Goal: Information Seeking & Learning: Understand process/instructions

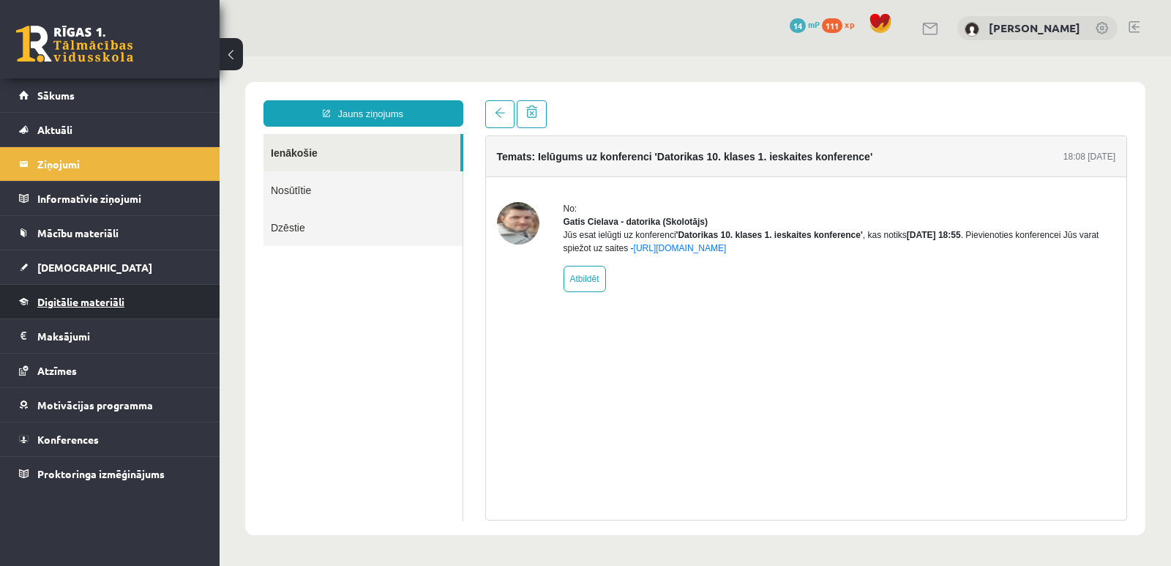
click at [113, 302] on span "Digitālie materiāli" at bounding box center [80, 301] width 87 height 13
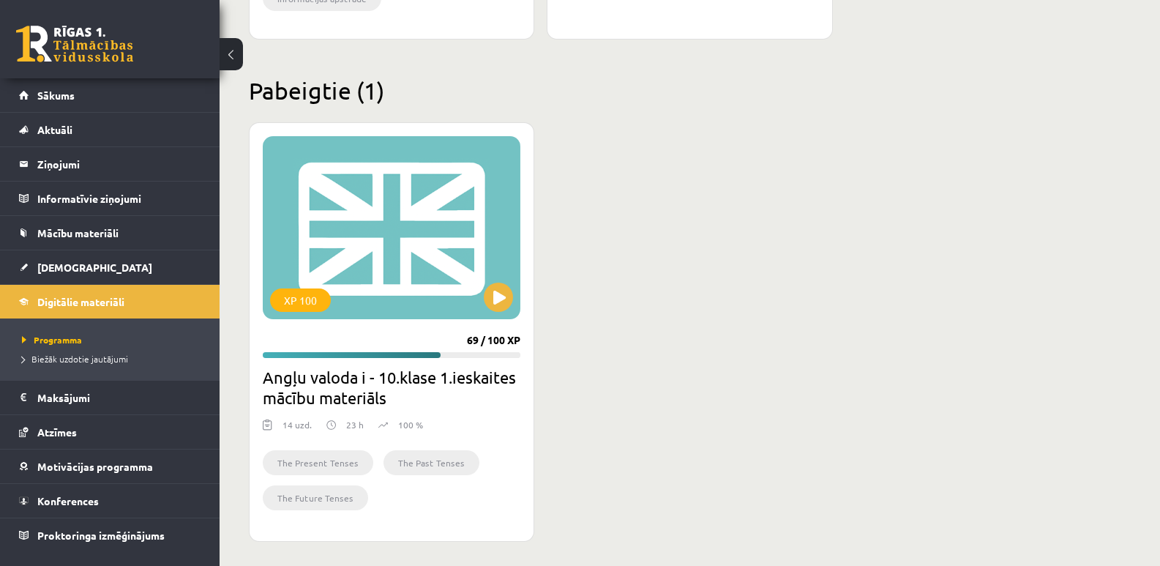
scroll to position [834, 0]
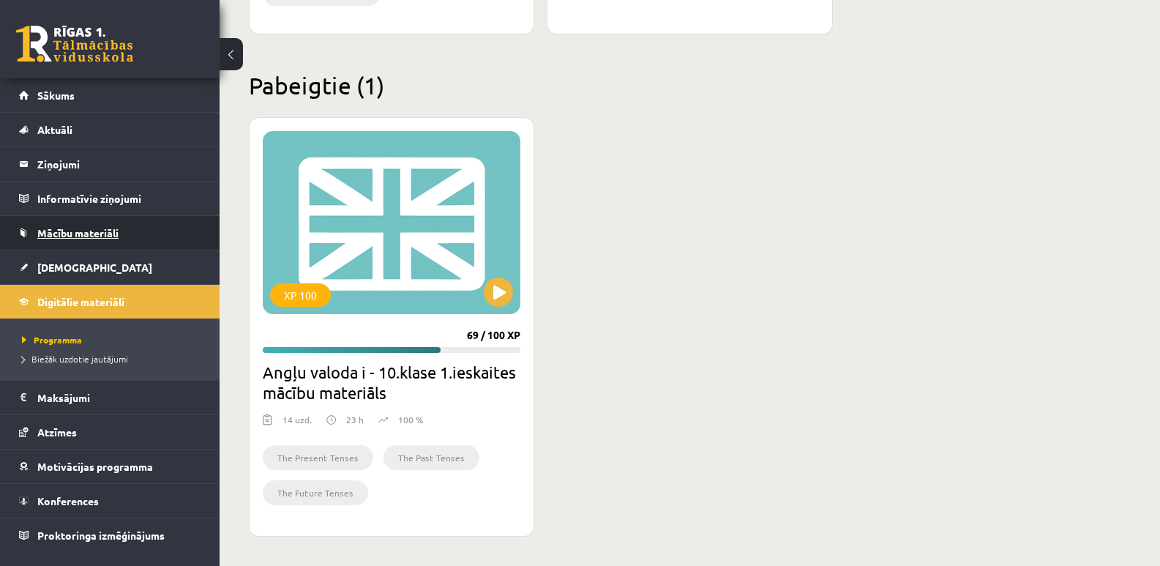
click at [104, 236] on span "Mācību materiāli" at bounding box center [77, 232] width 81 height 13
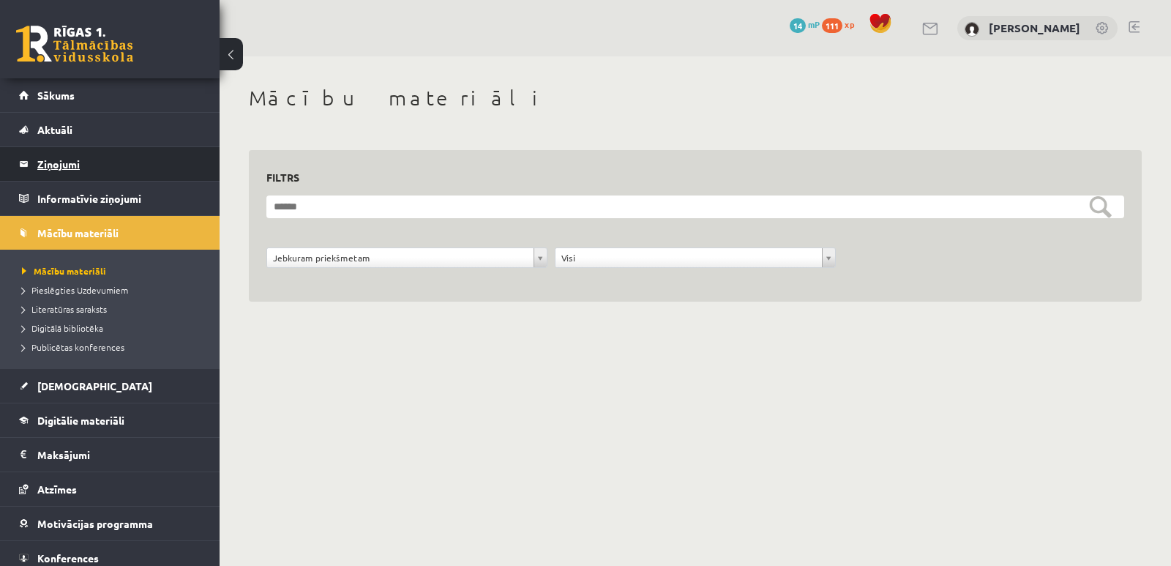
click at [67, 164] on legend "Ziņojumi 0" at bounding box center [119, 164] width 164 height 34
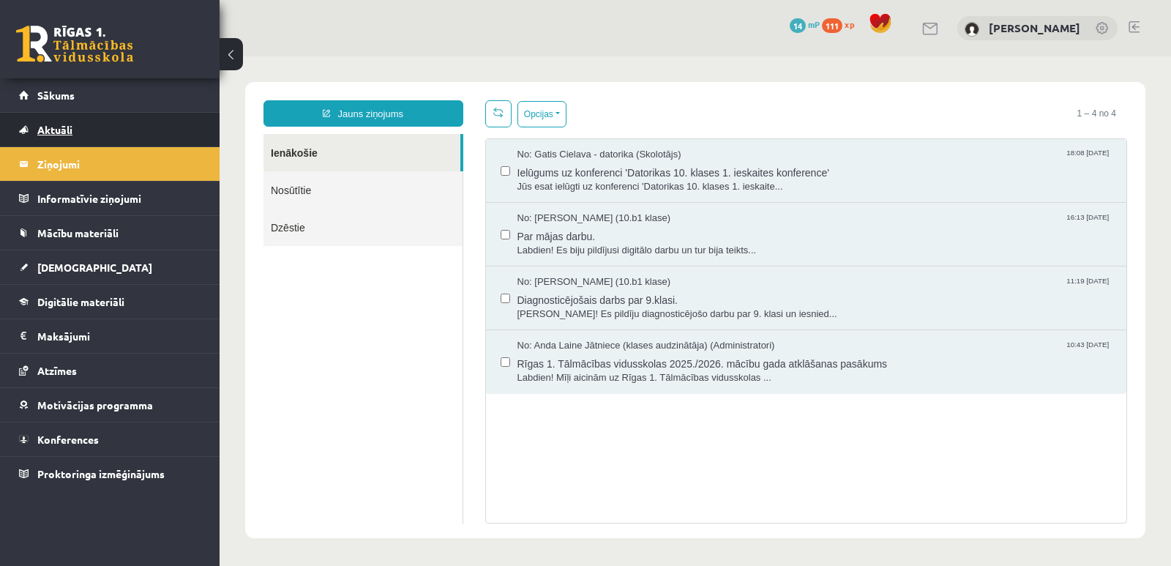
click at [48, 127] on span "Aktuāli" at bounding box center [54, 129] width 35 height 13
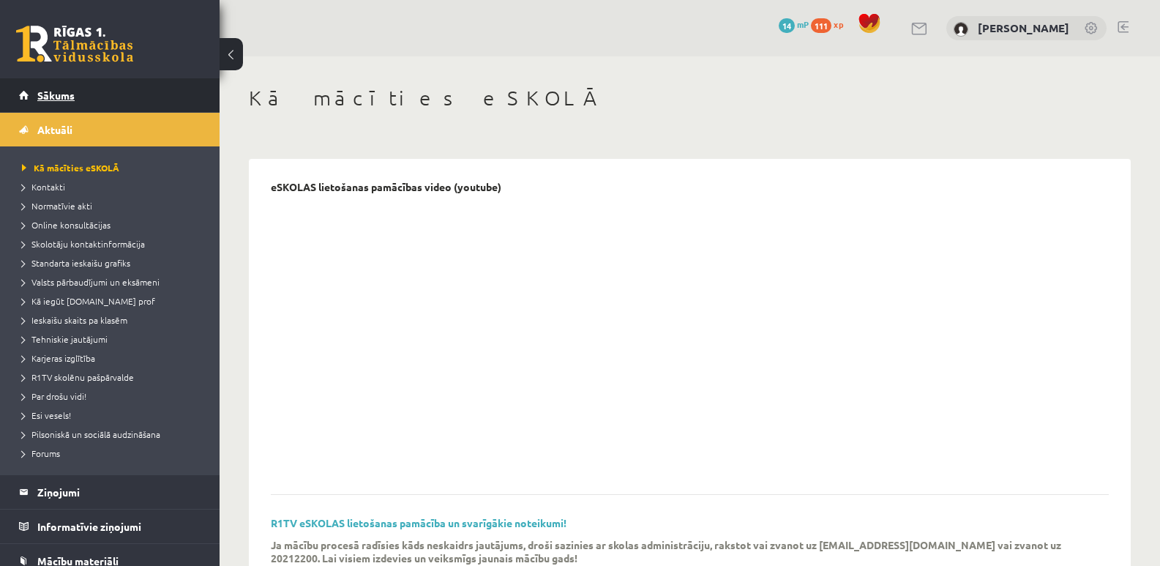
click at [62, 91] on span "Sākums" at bounding box center [55, 95] width 37 height 13
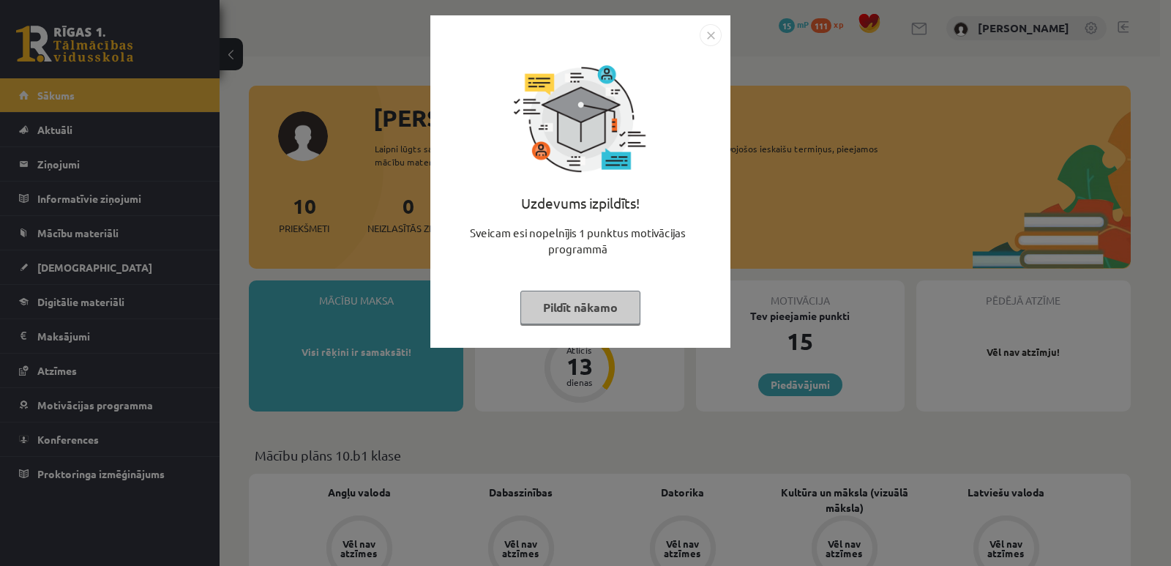
click at [587, 311] on button "Pildīt nākamo" at bounding box center [580, 308] width 120 height 34
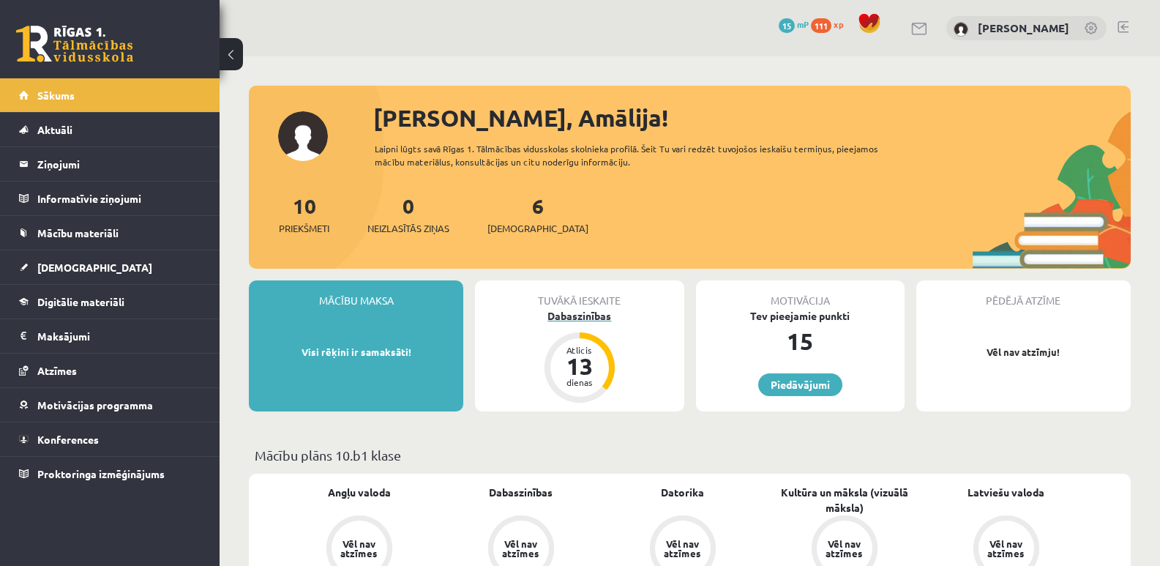
click at [600, 317] on div "Dabaszinības" at bounding box center [579, 315] width 209 height 15
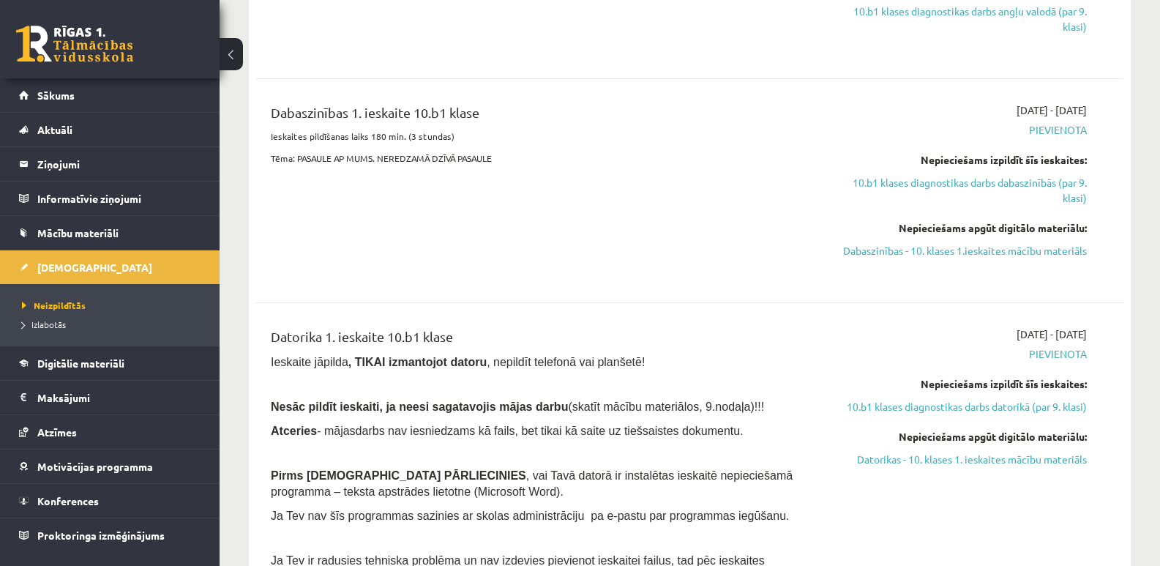
scroll to position [732, 0]
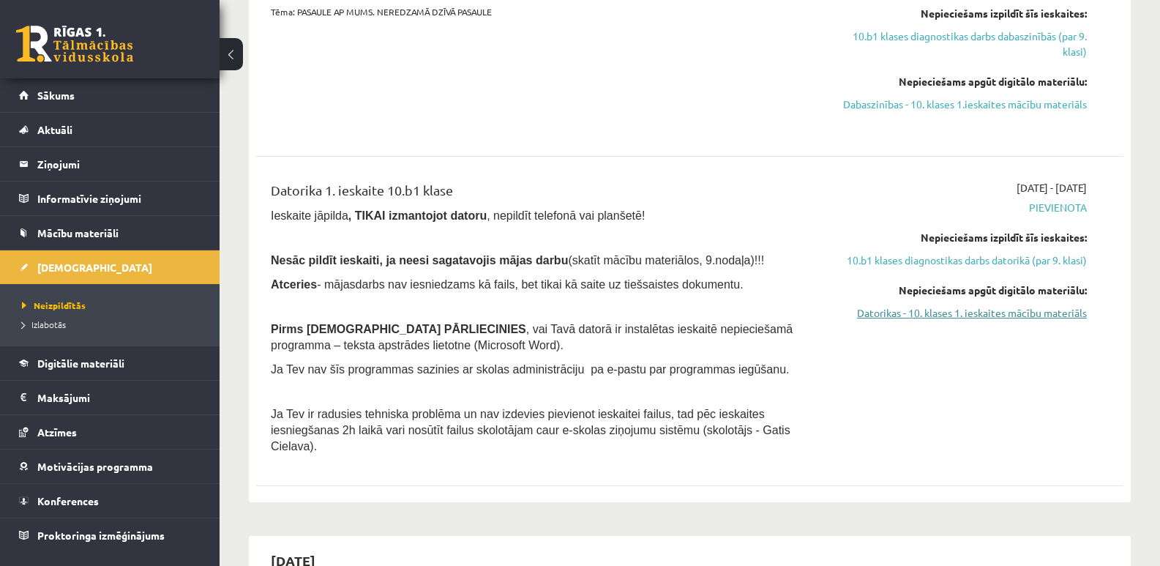
click at [978, 312] on link "Datorikas - 10. klases 1. ieskaites mācību materiāls" at bounding box center [958, 312] width 258 height 15
click at [93, 362] on span "Digitālie materiāli" at bounding box center [80, 362] width 87 height 13
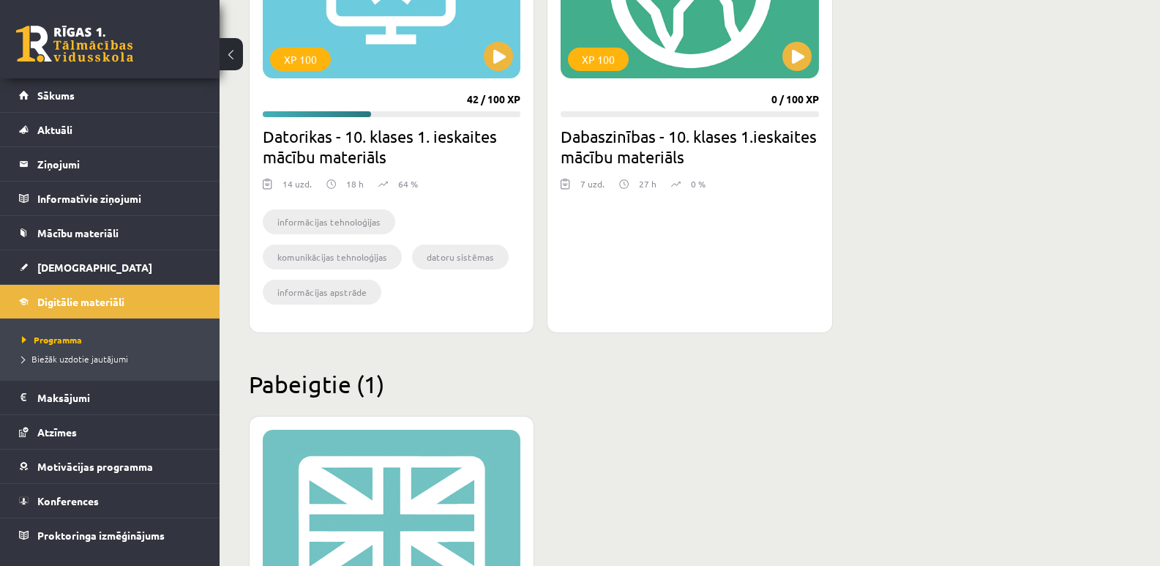
scroll to position [395, 0]
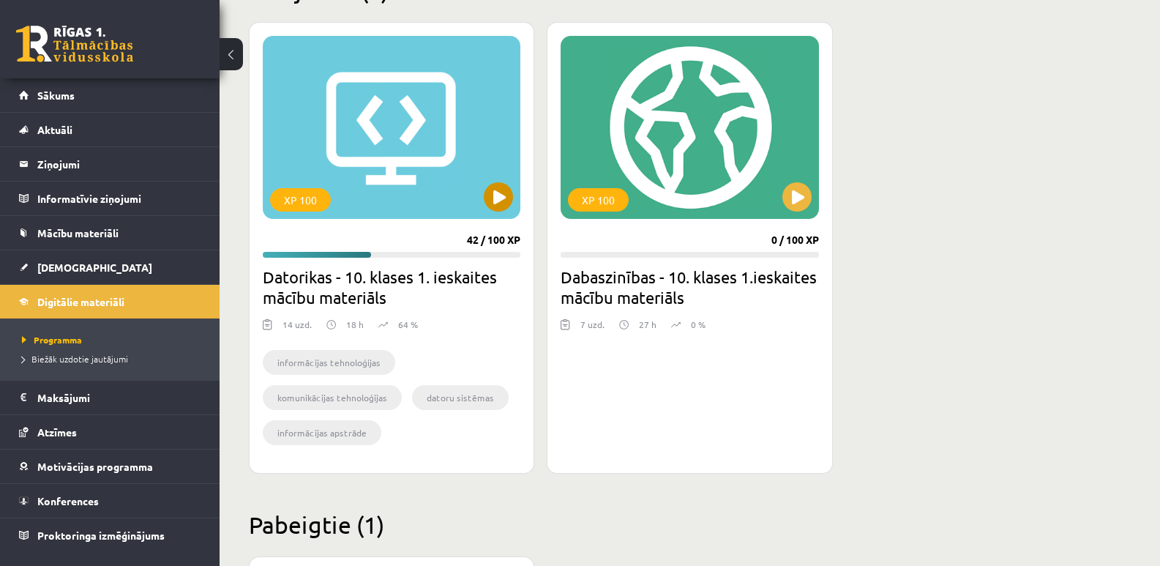
click at [378, 125] on div "XP 100" at bounding box center [392, 127] width 258 height 183
click at [310, 191] on div "XP 100" at bounding box center [300, 199] width 61 height 23
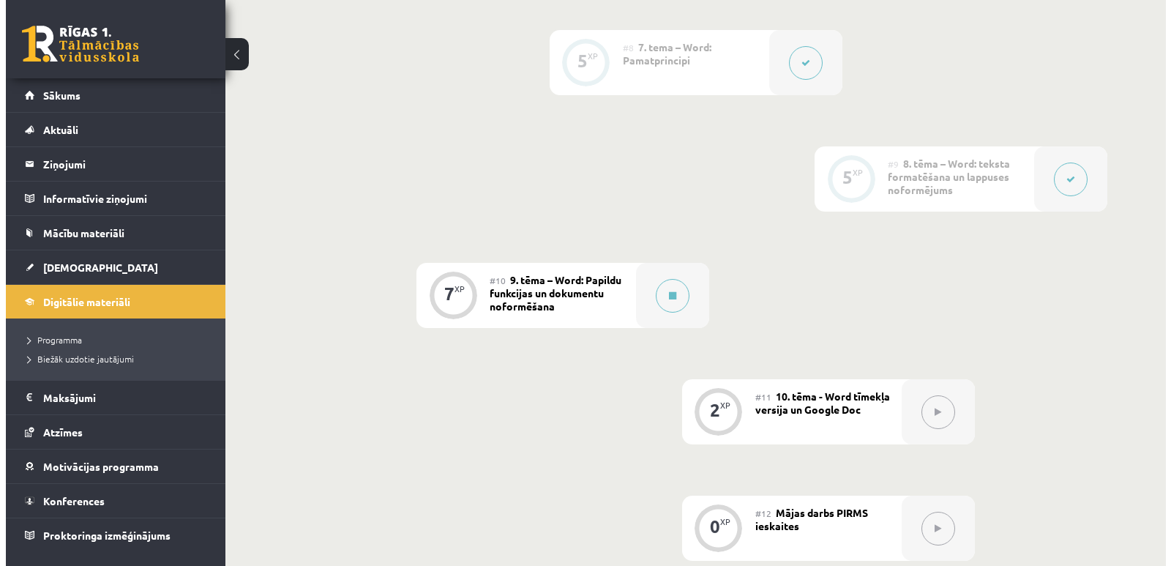
scroll to position [1317, 0]
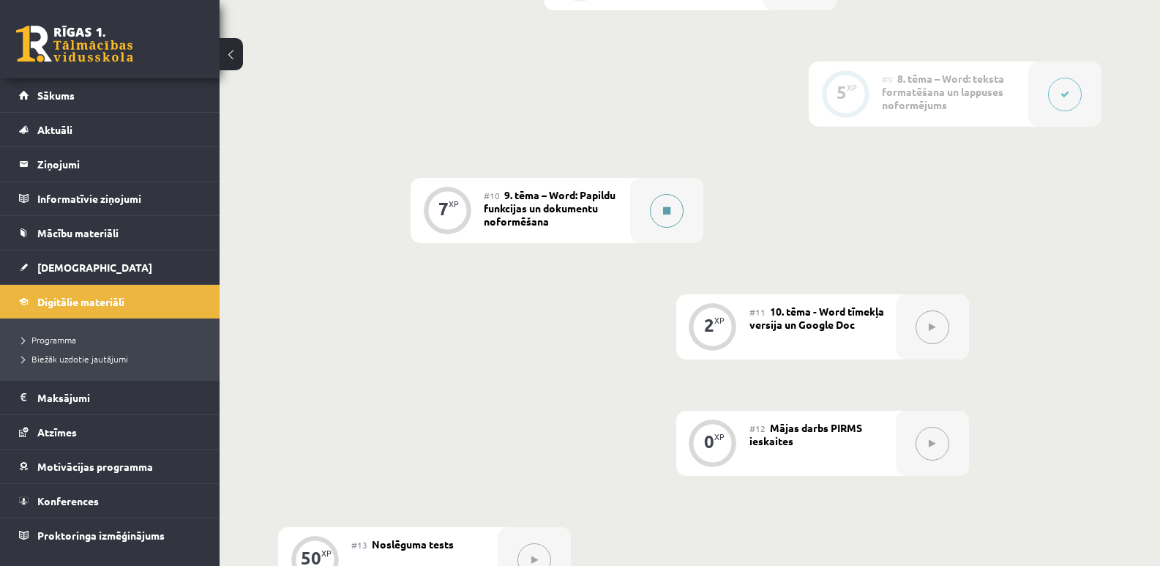
click at [668, 213] on icon at bounding box center [666, 210] width 7 height 9
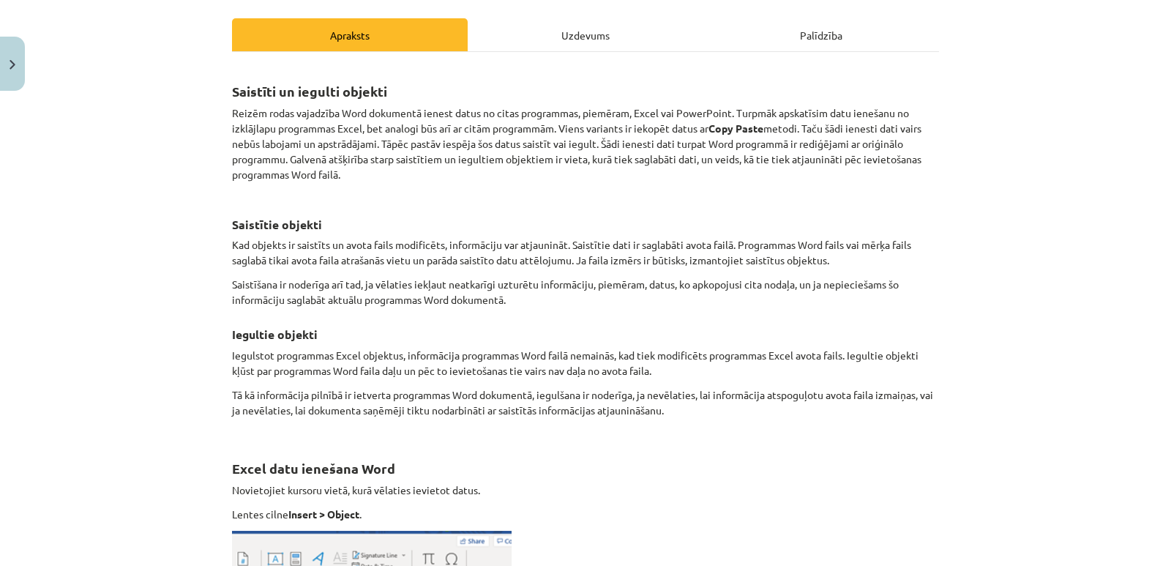
scroll to position [220, 0]
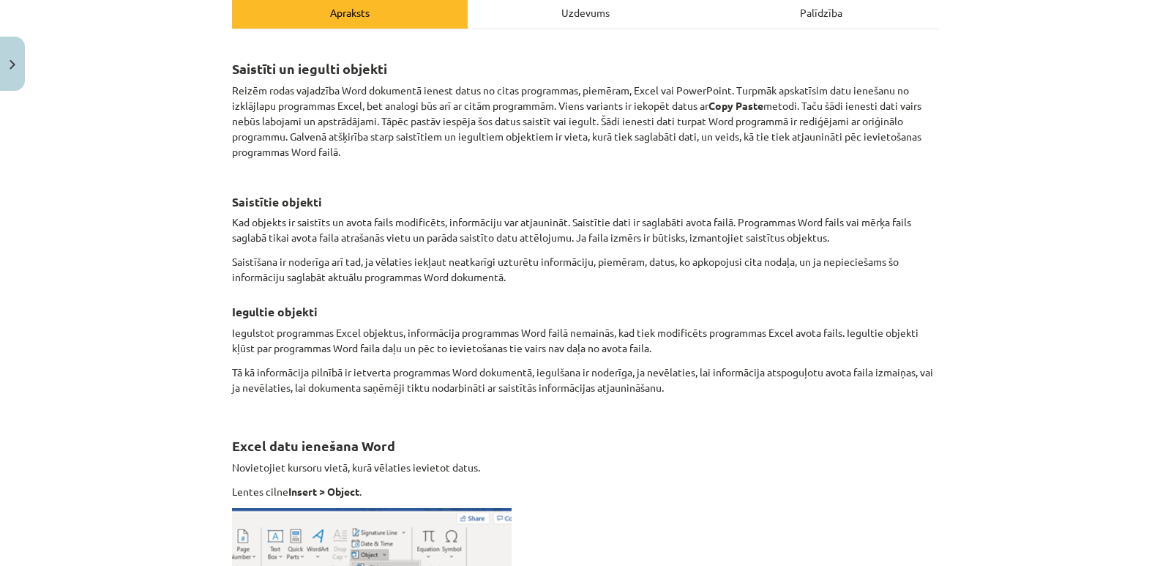
click at [585, 14] on div "Uzdevums" at bounding box center [586, 12] width 236 height 33
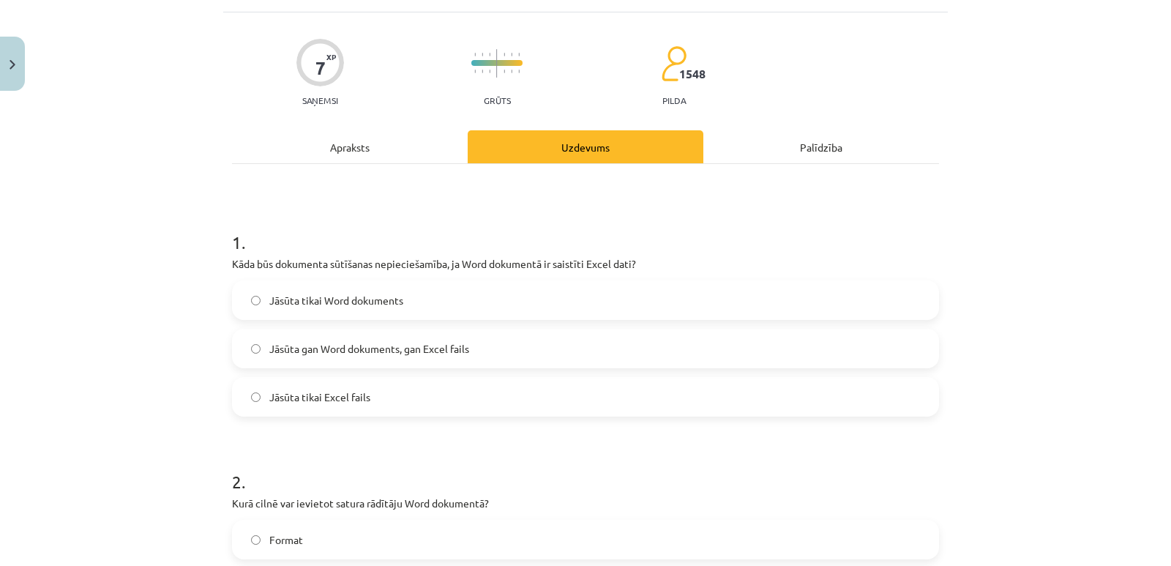
scroll to position [110, 0]
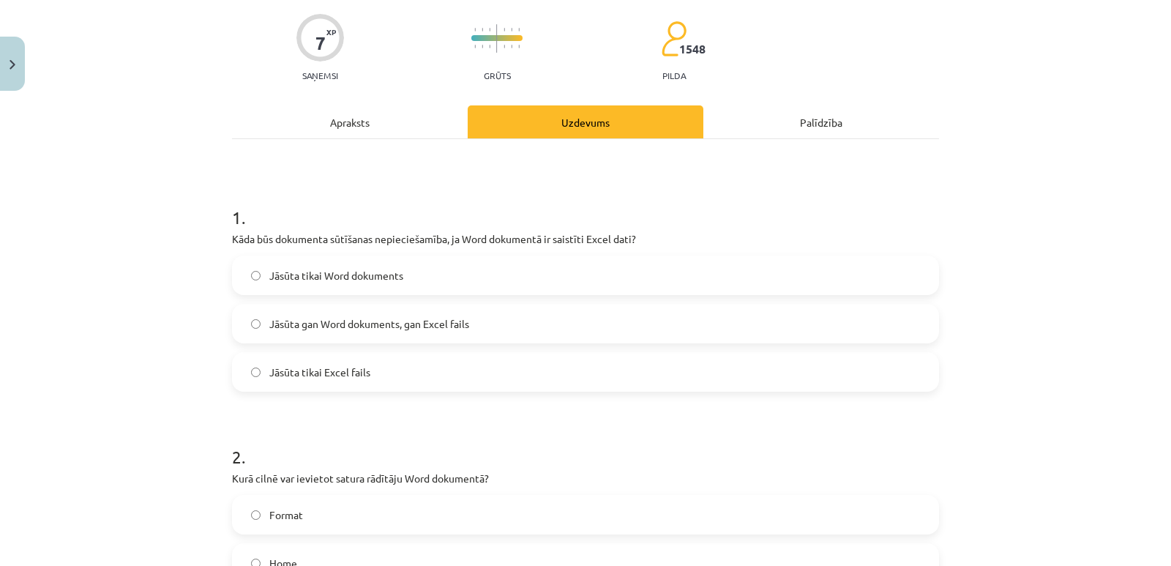
click at [373, 123] on div "Apraksts" at bounding box center [350, 121] width 236 height 33
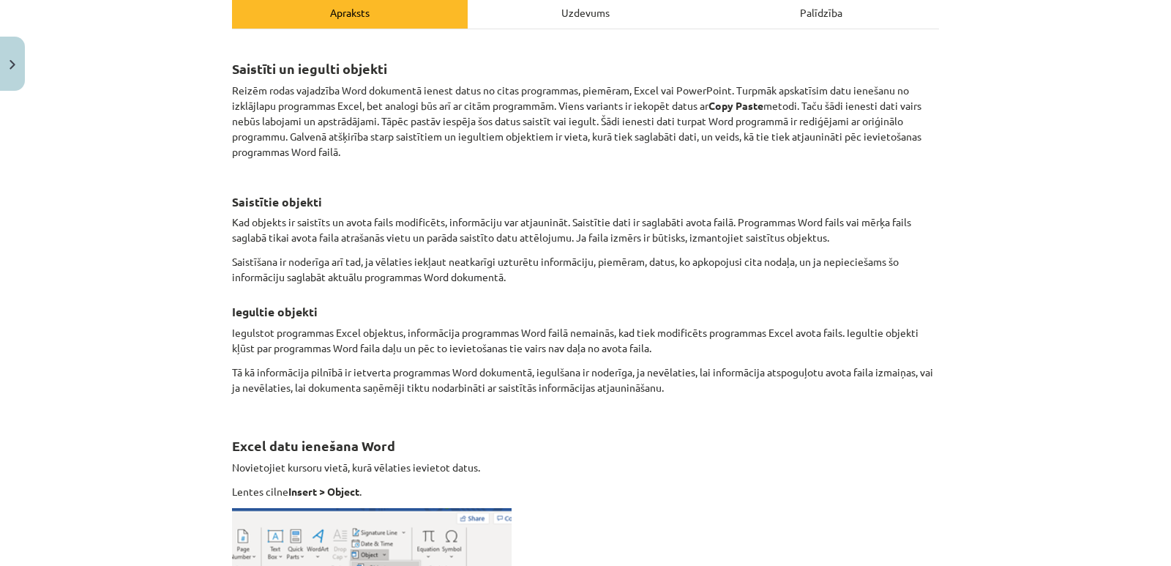
scroll to position [0, 0]
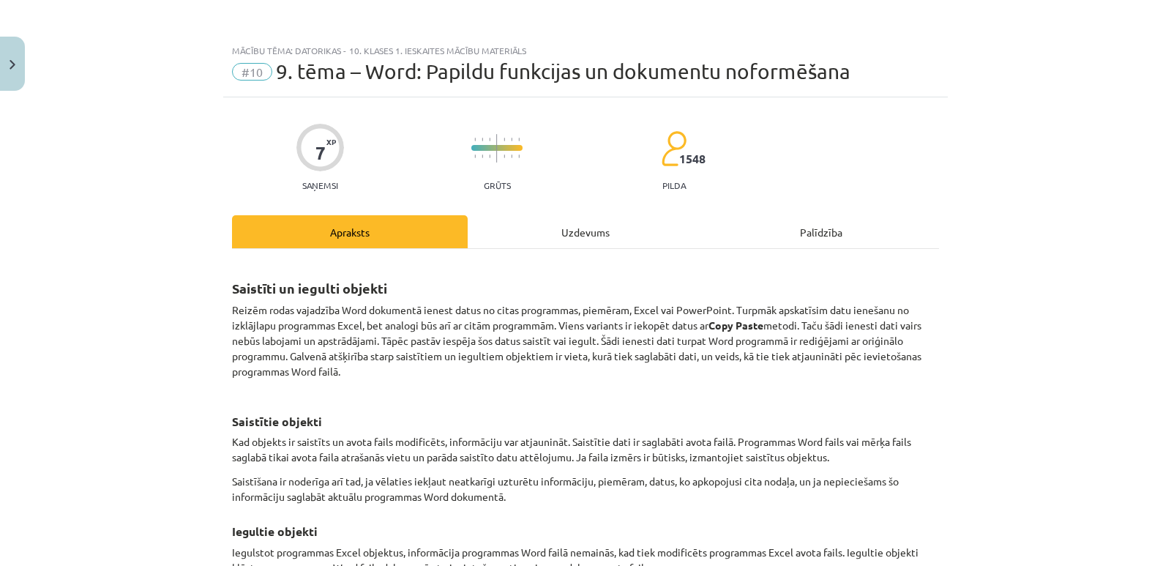
click at [588, 228] on div "Uzdevums" at bounding box center [586, 231] width 236 height 33
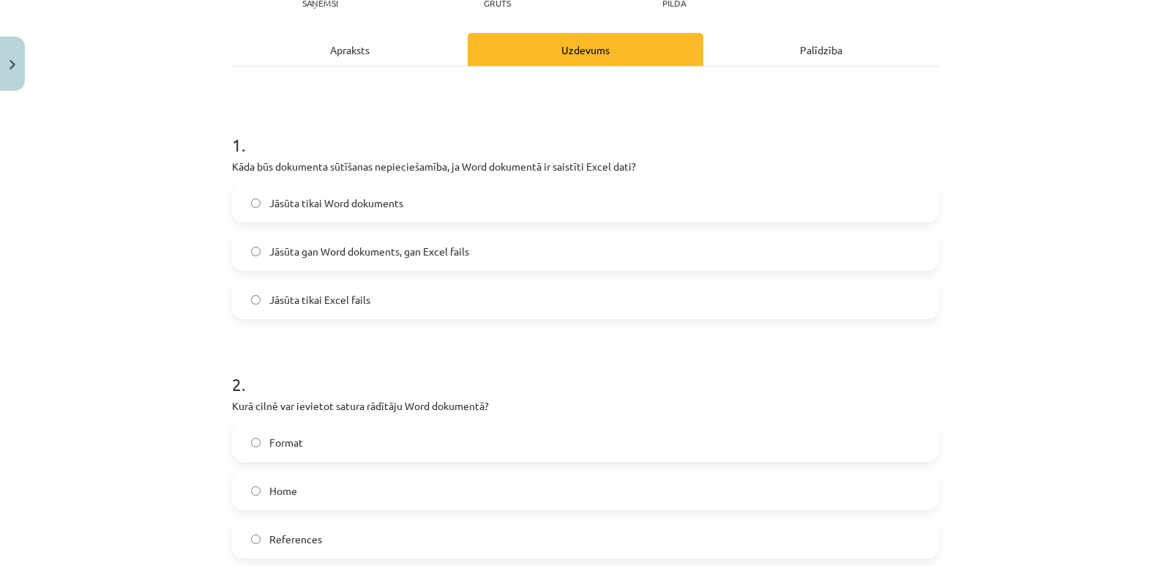
scroll to position [183, 0]
drag, startPoint x: 878, startPoint y: 435, endPoint x: 708, endPoint y: 441, distance: 169.9
click at [878, 435] on label "Format" at bounding box center [585, 441] width 704 height 37
click at [378, 256] on span "Jāsūta gan Word dokuments, gan Excel fails" at bounding box center [369, 250] width 200 height 15
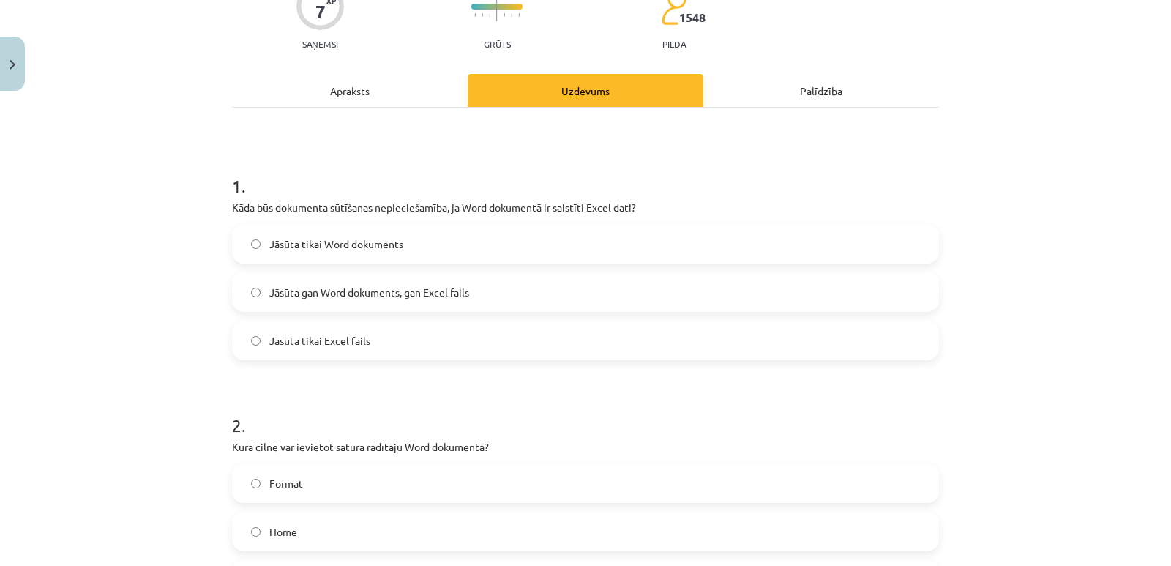
scroll to position [0, 0]
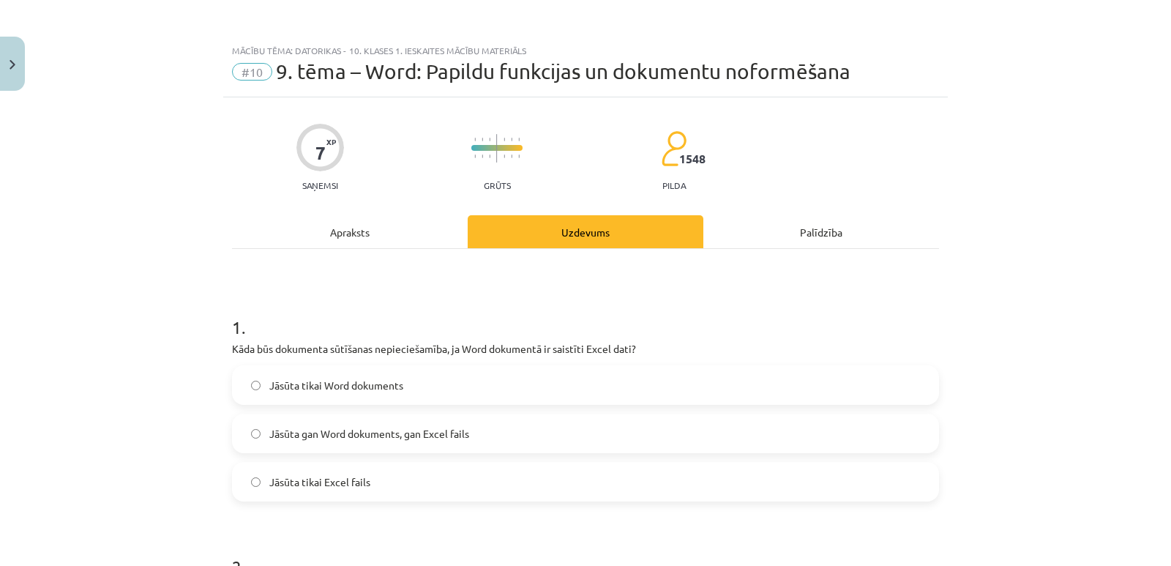
click at [354, 228] on div "Apraksts" at bounding box center [350, 231] width 236 height 33
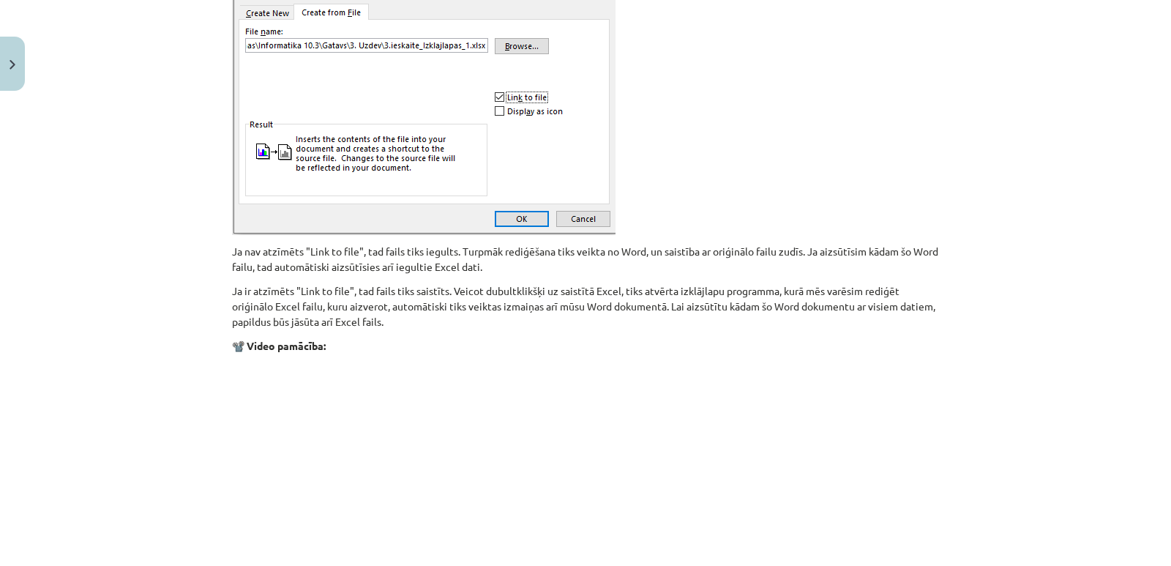
scroll to position [1793, 0]
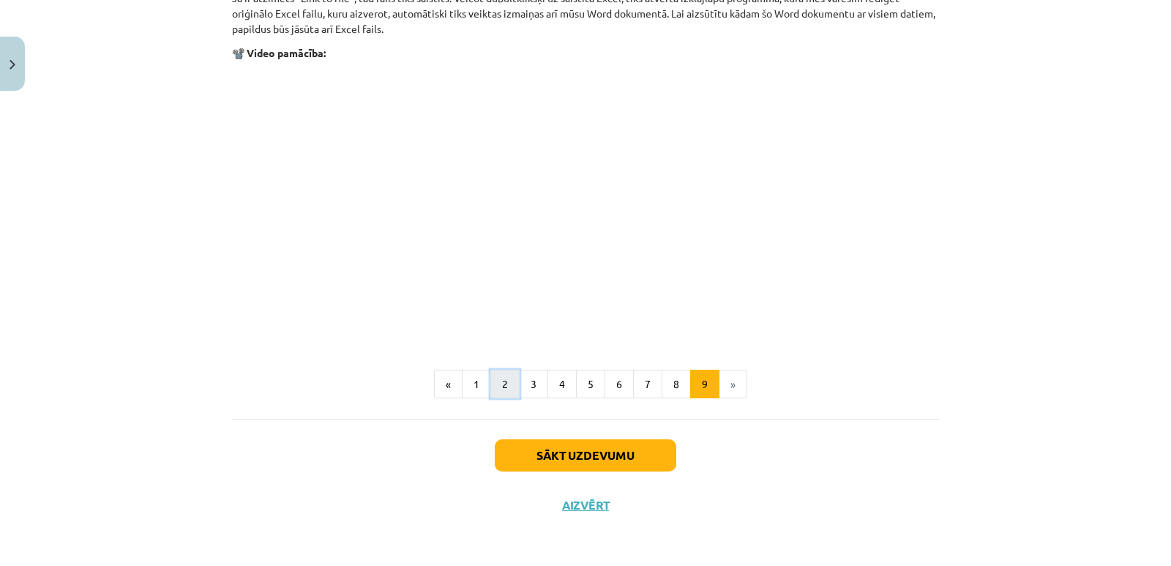
click at [490, 386] on button "2" at bounding box center [504, 384] width 29 height 29
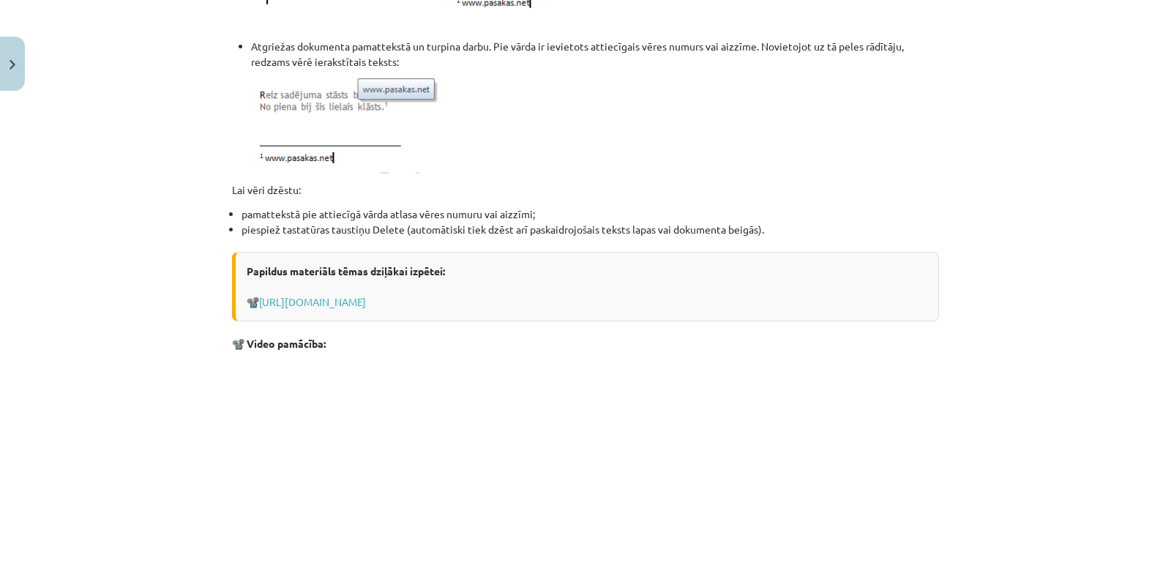
scroll to position [1755, 0]
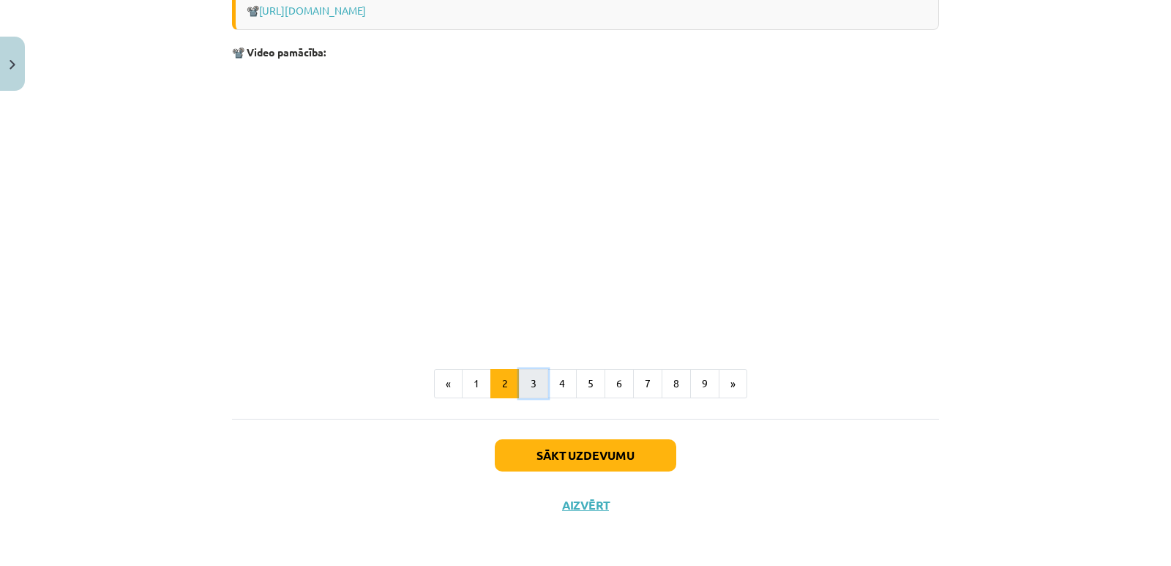
click at [523, 384] on button "3" at bounding box center [533, 383] width 29 height 29
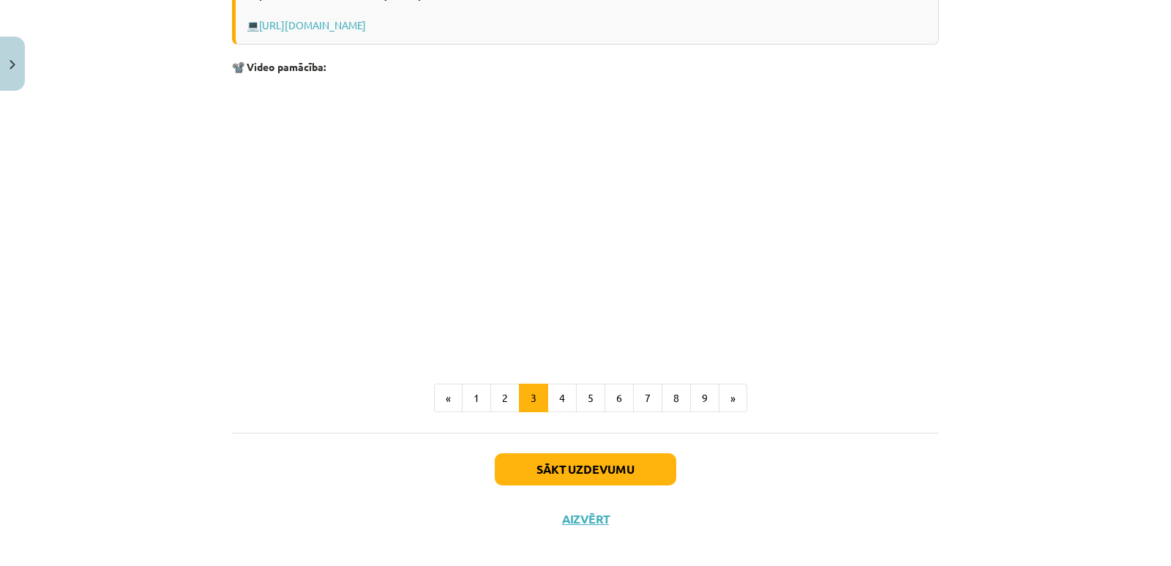
scroll to position [489, 0]
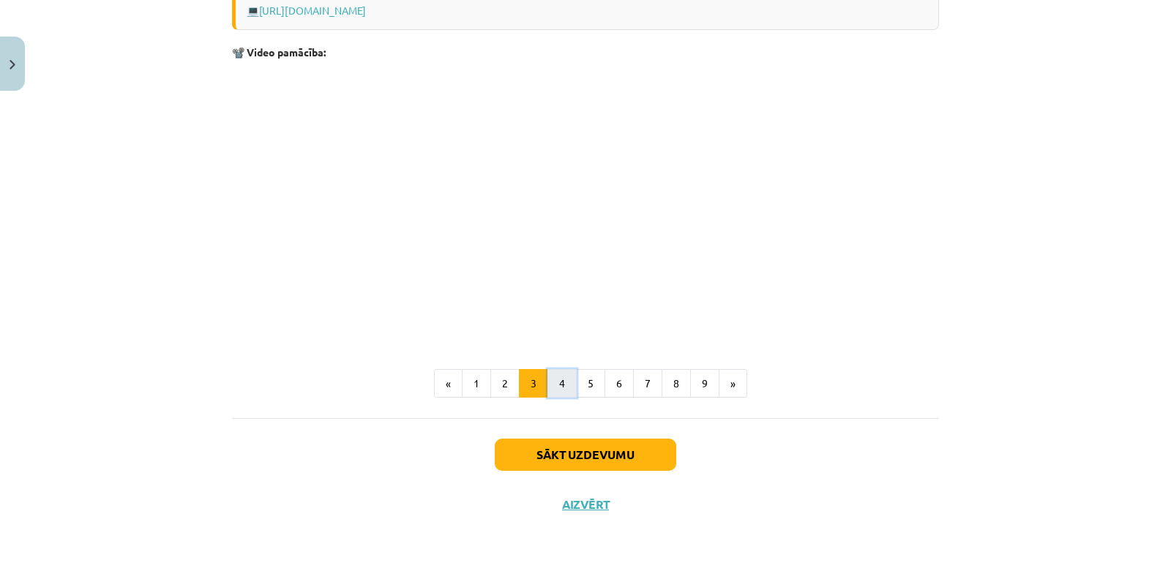
click at [556, 384] on button "4" at bounding box center [561, 383] width 29 height 29
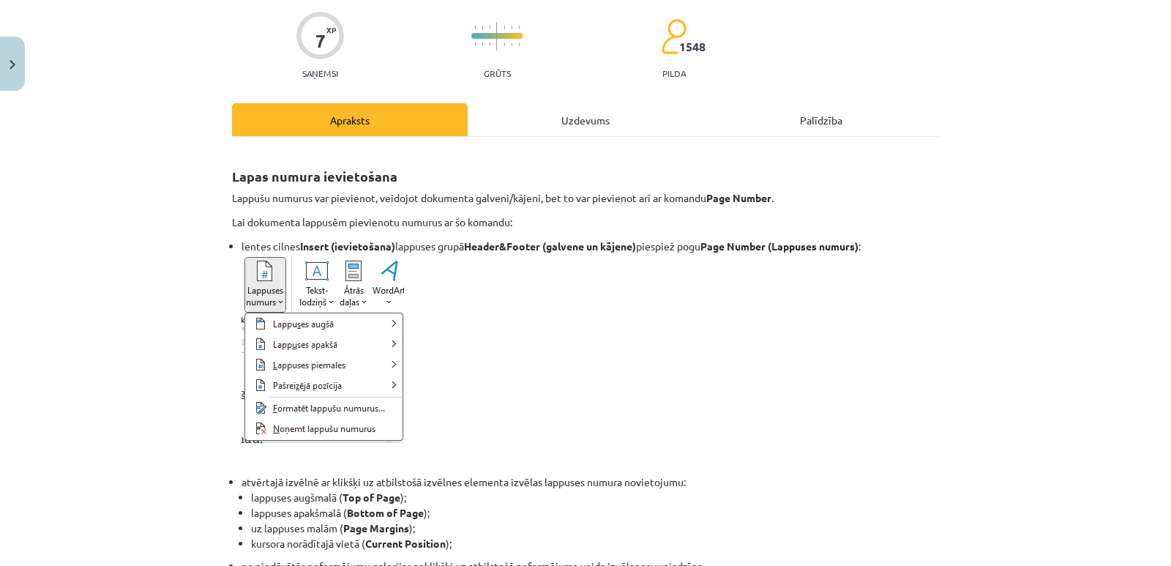
scroll to position [0, 0]
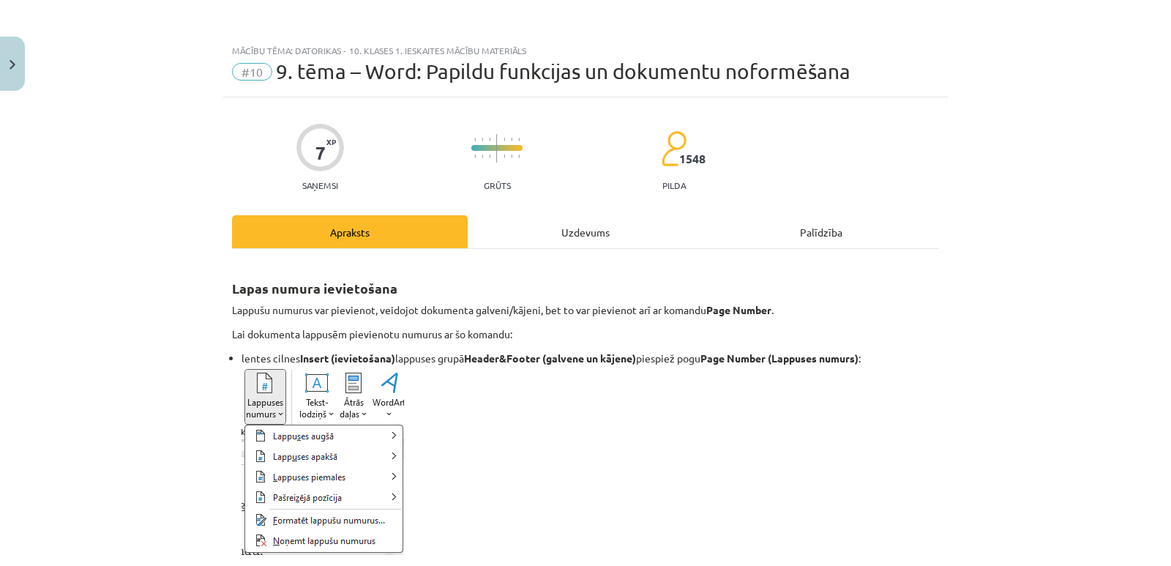
click at [563, 233] on div "Uzdevums" at bounding box center [586, 231] width 236 height 33
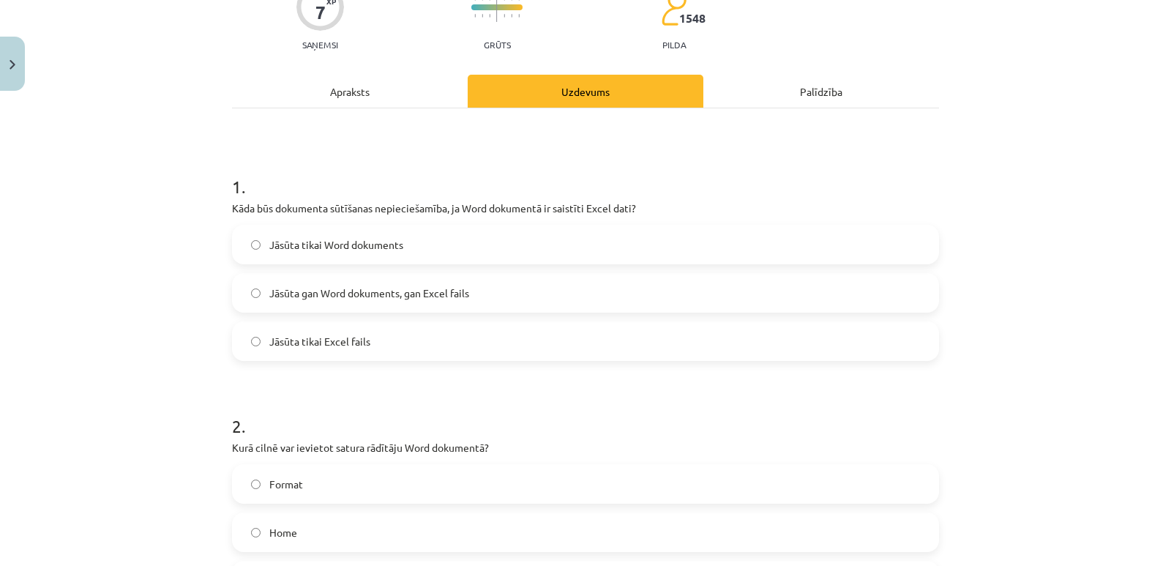
scroll to position [329, 0]
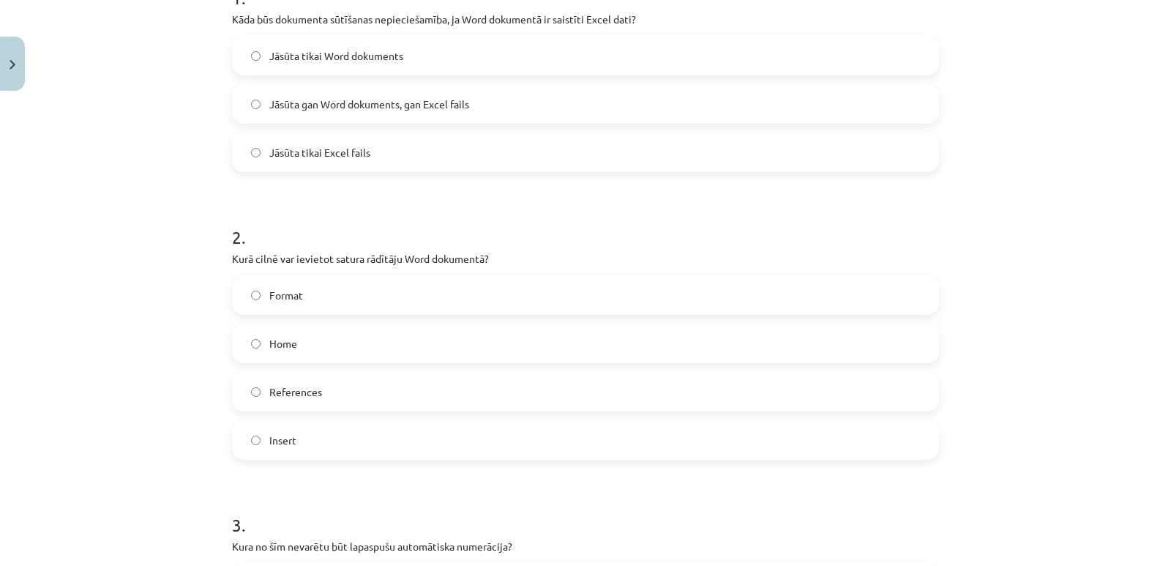
click at [297, 393] on span "References" at bounding box center [295, 391] width 53 height 15
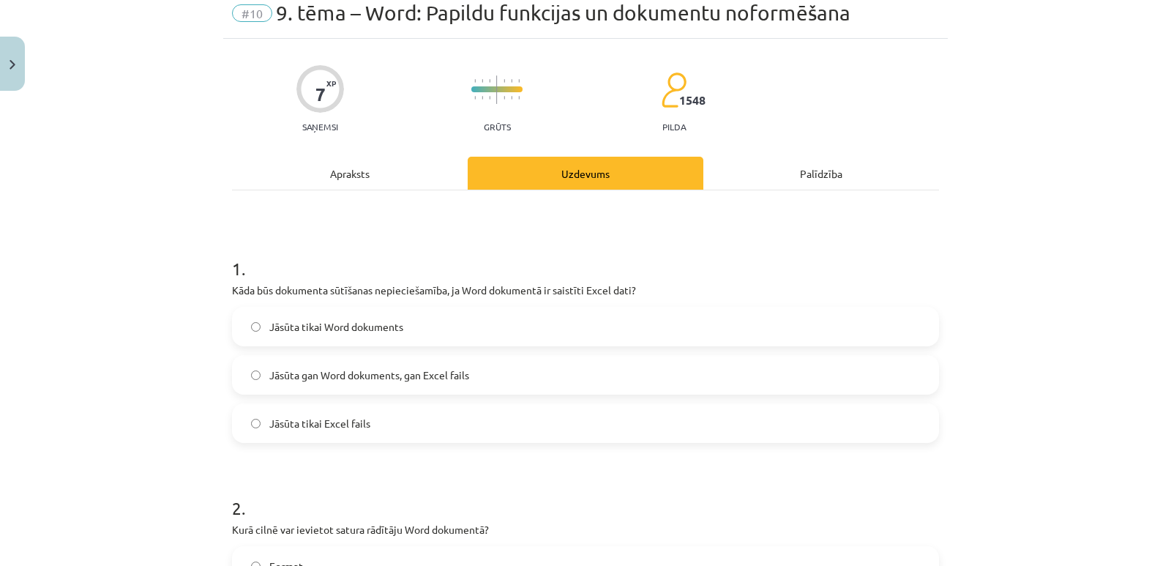
scroll to position [52, 0]
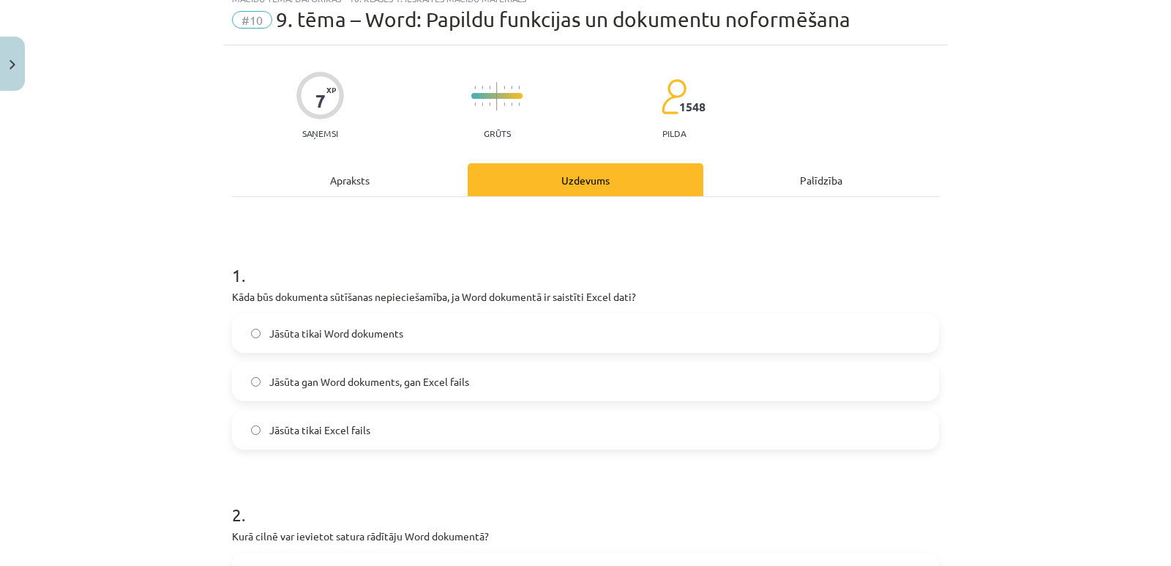
click at [345, 178] on div "Apraksts" at bounding box center [350, 179] width 236 height 33
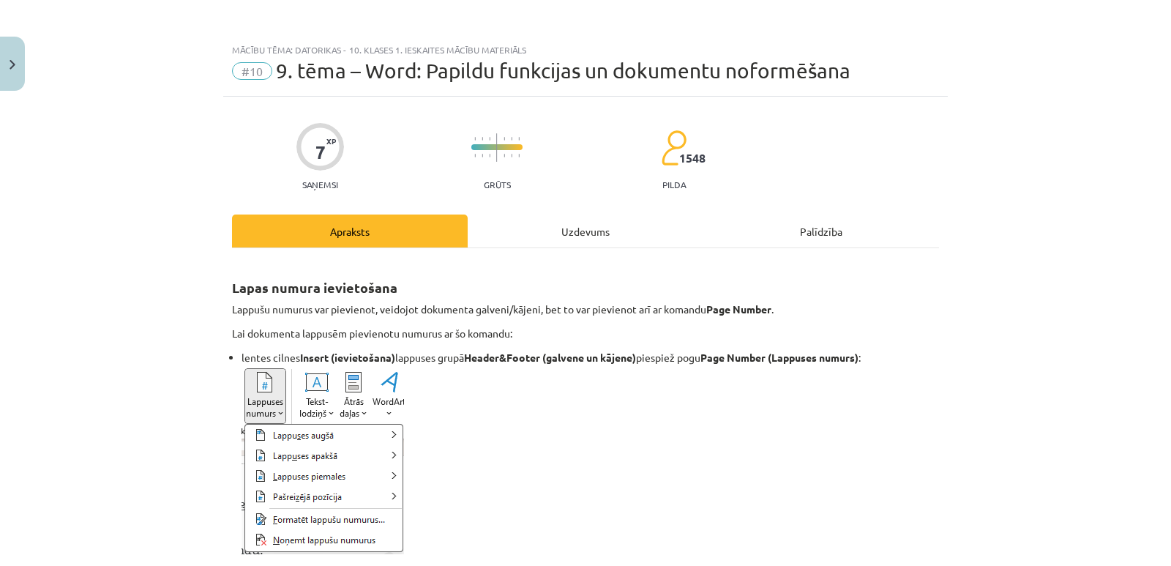
scroll to position [0, 0]
click at [581, 233] on div "Uzdevums" at bounding box center [586, 231] width 236 height 33
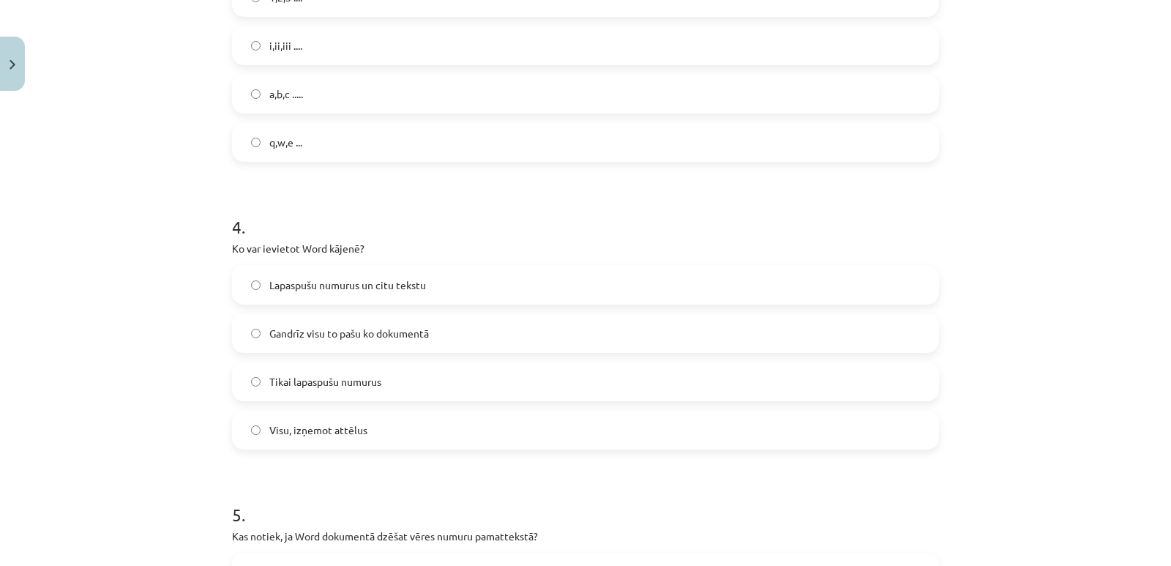
scroll to position [769, 0]
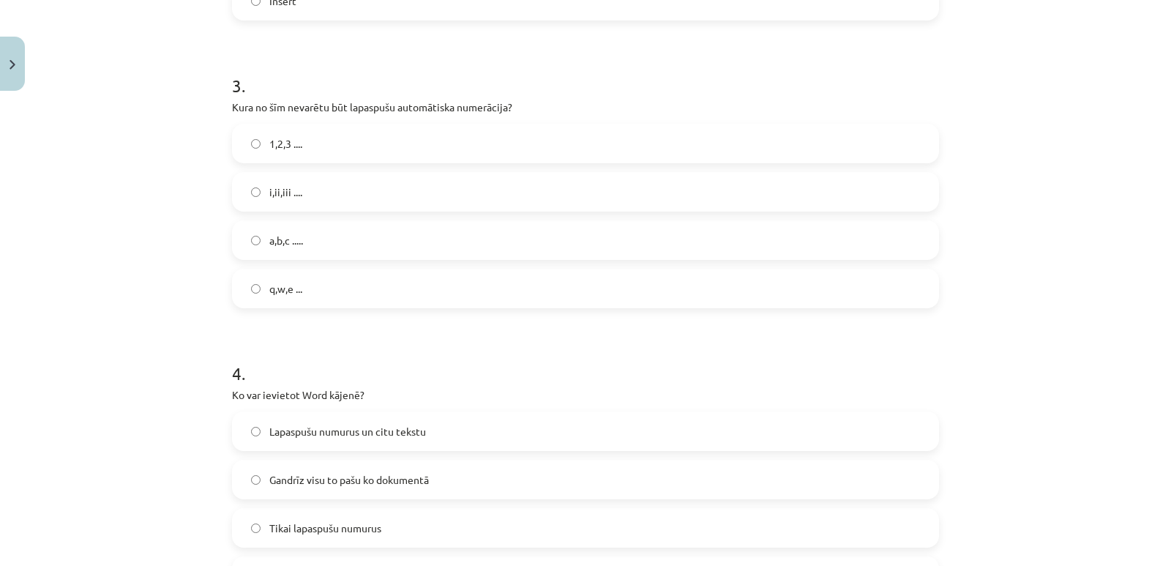
click at [351, 294] on label "q,w,e ..." at bounding box center [585, 288] width 704 height 37
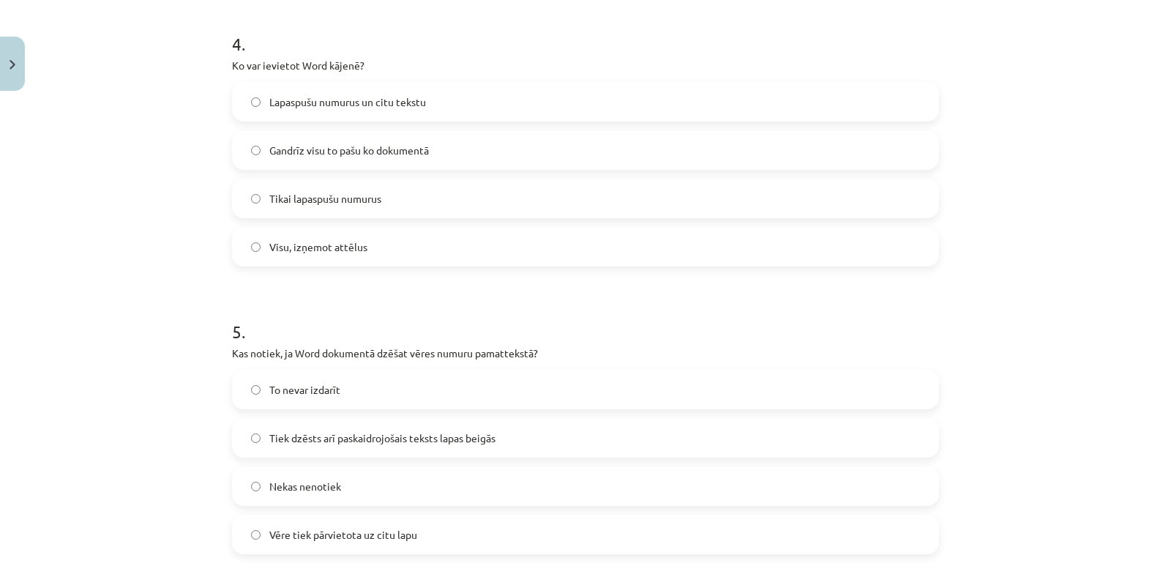
scroll to position [878, 0]
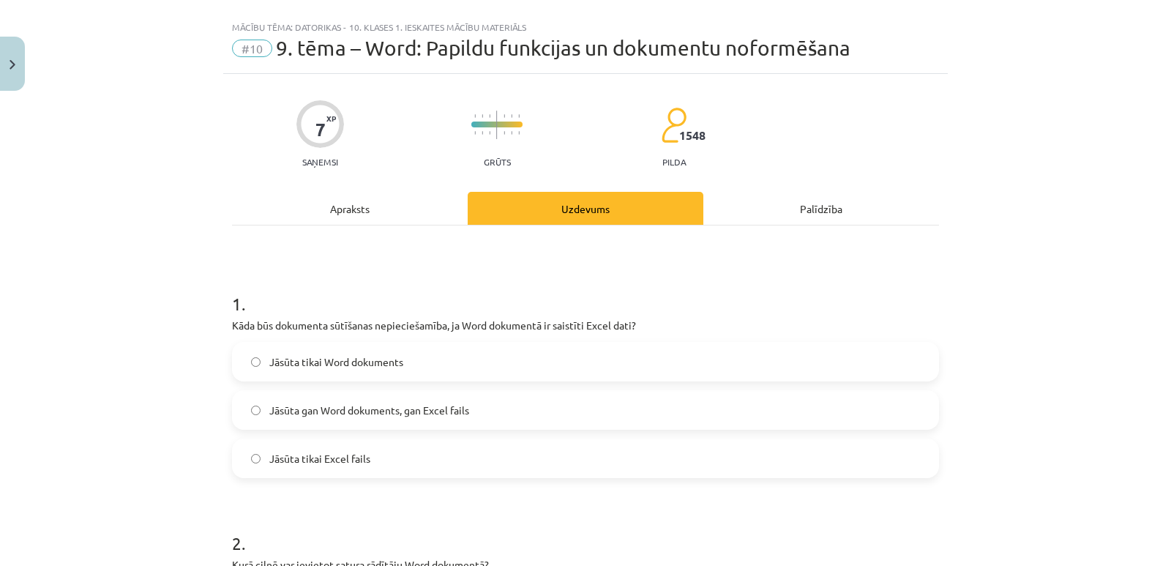
click at [334, 205] on div "Apraksts" at bounding box center [350, 208] width 236 height 33
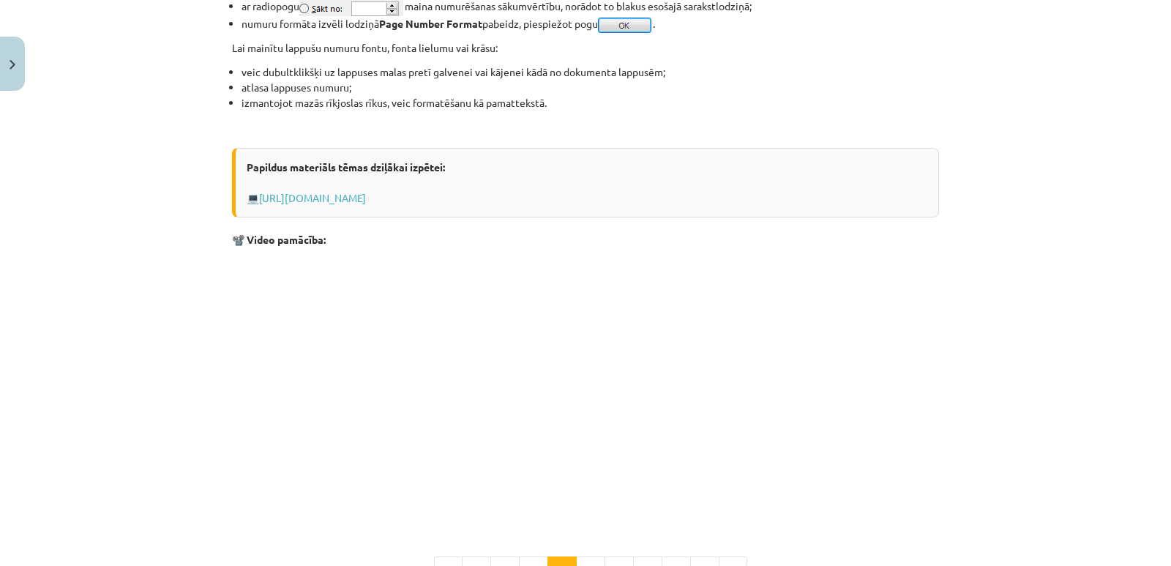
scroll to position [1344, 0]
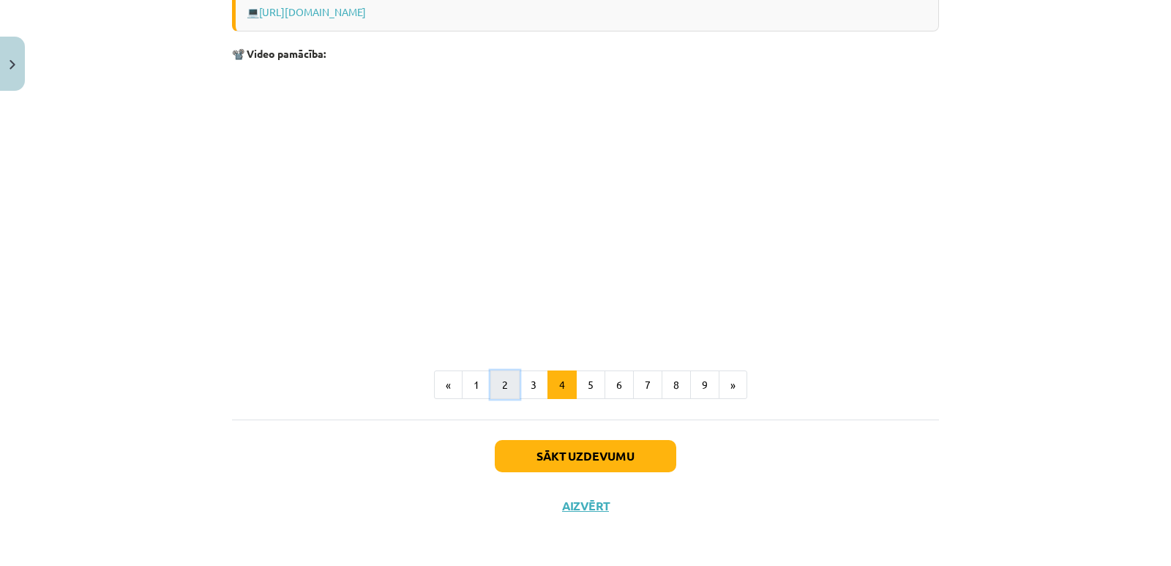
click at [500, 386] on button "2" at bounding box center [504, 384] width 29 height 29
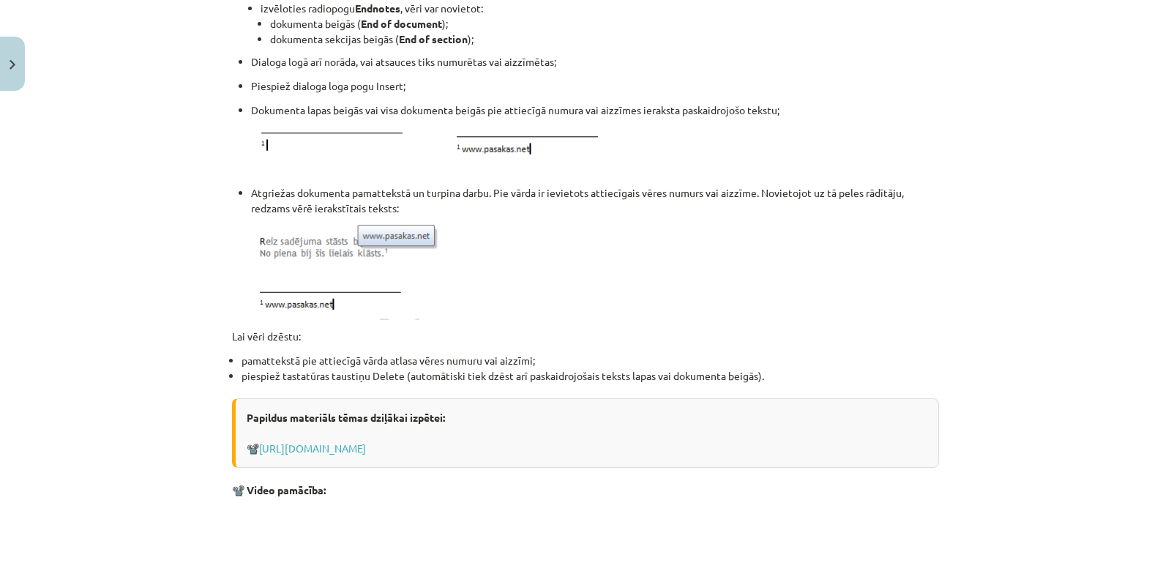
scroll to position [1755, 0]
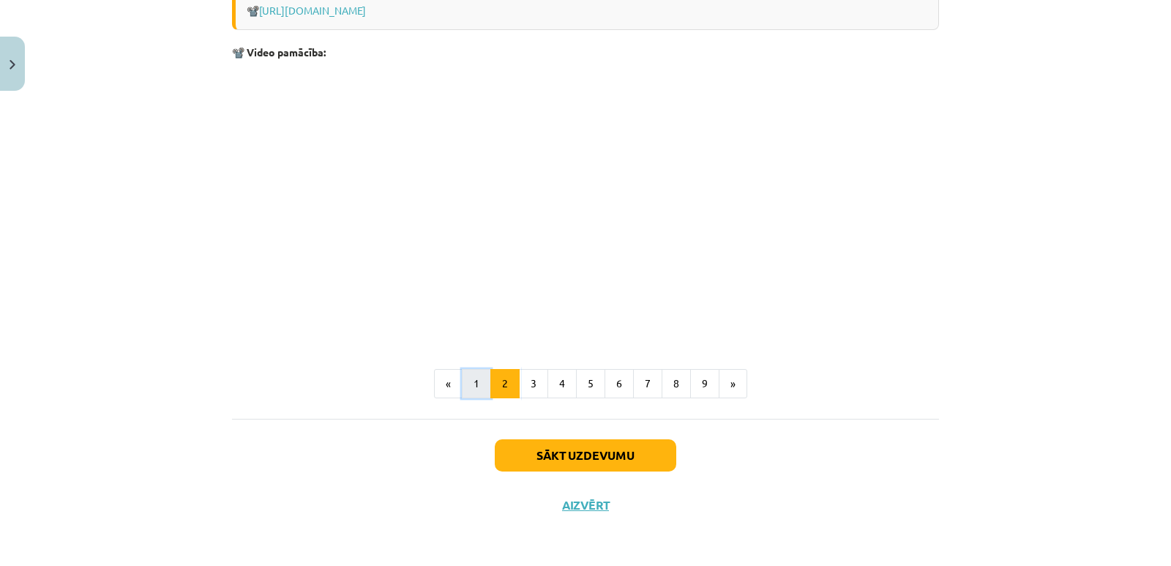
click at [472, 386] on button "1" at bounding box center [476, 383] width 29 height 29
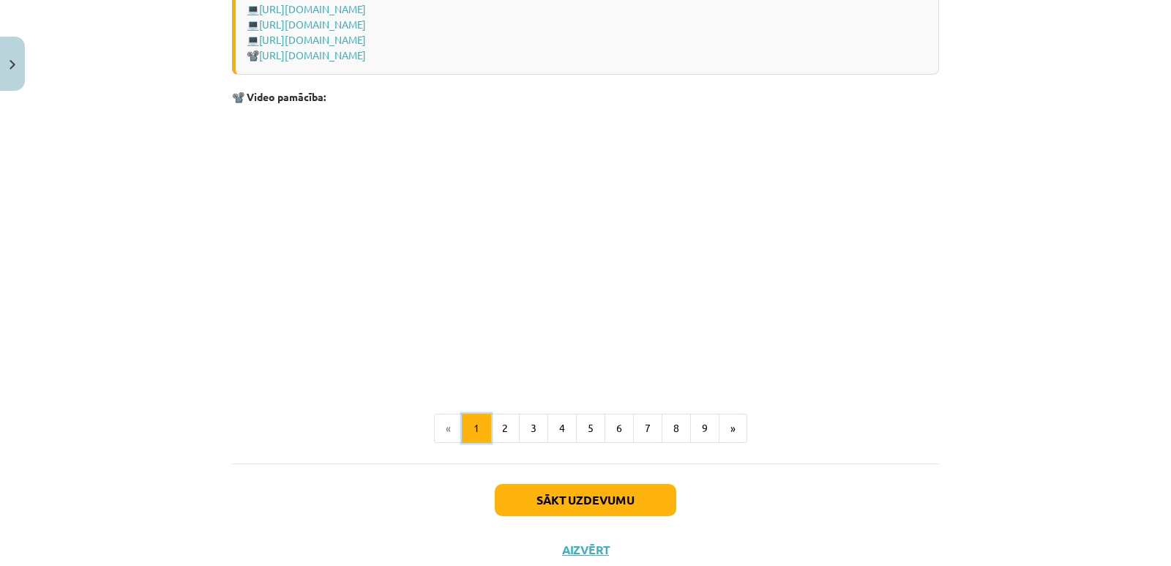
scroll to position [3052, 0]
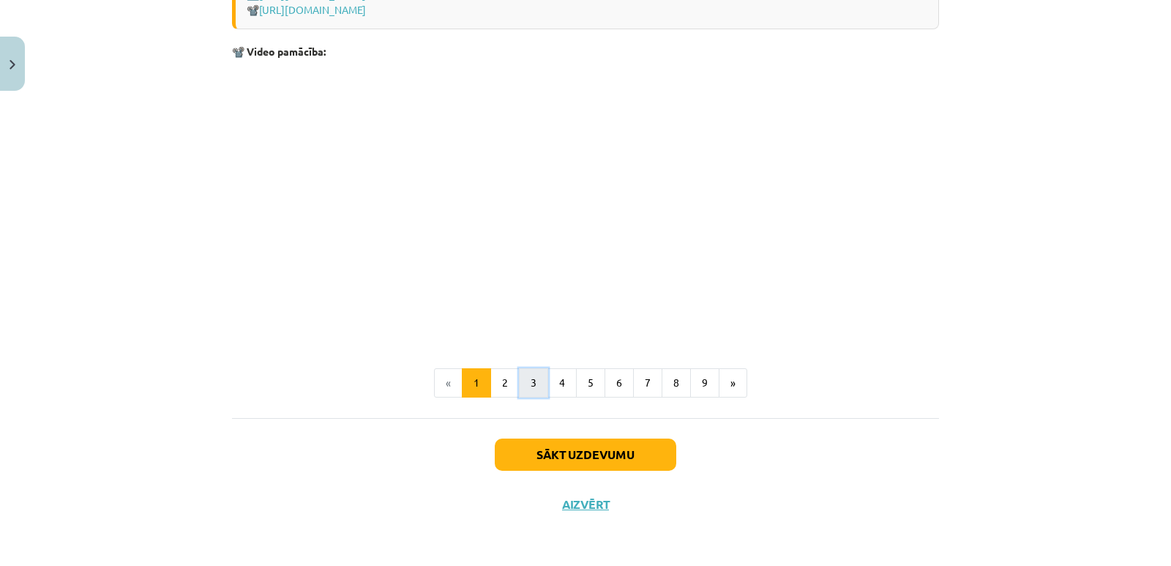
click at [528, 386] on button "3" at bounding box center [533, 382] width 29 height 29
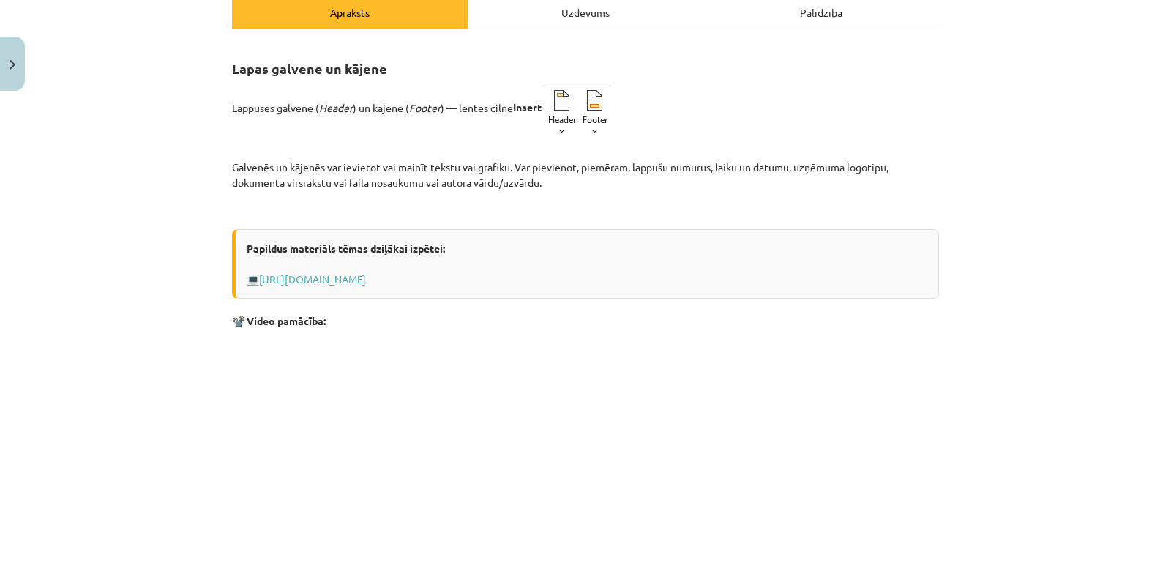
scroll to position [0, 0]
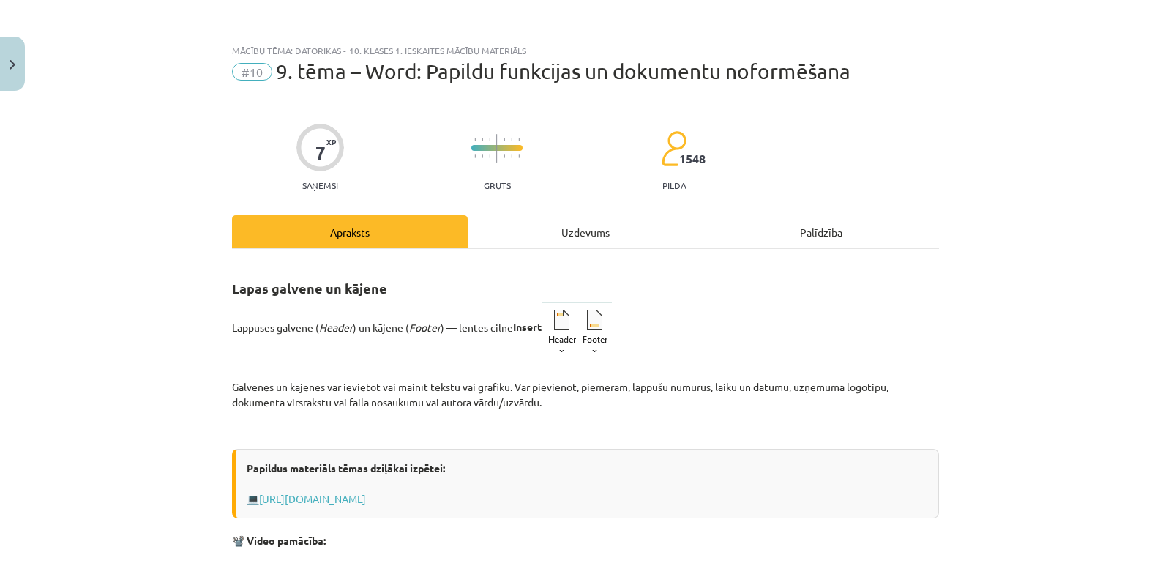
click at [579, 225] on div "Uzdevums" at bounding box center [586, 231] width 236 height 33
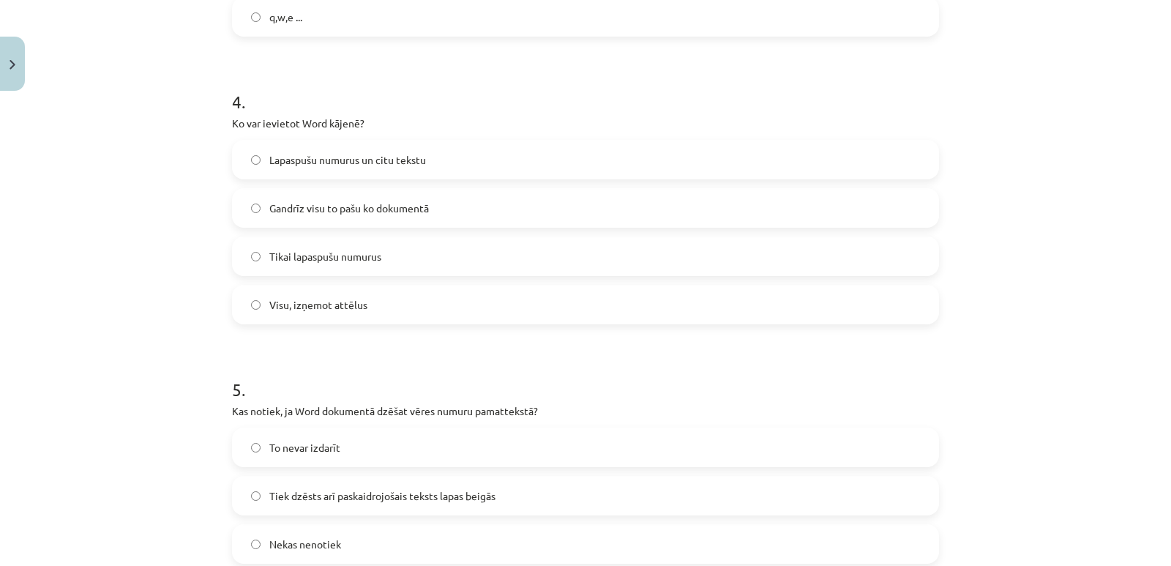
scroll to position [1061, 0]
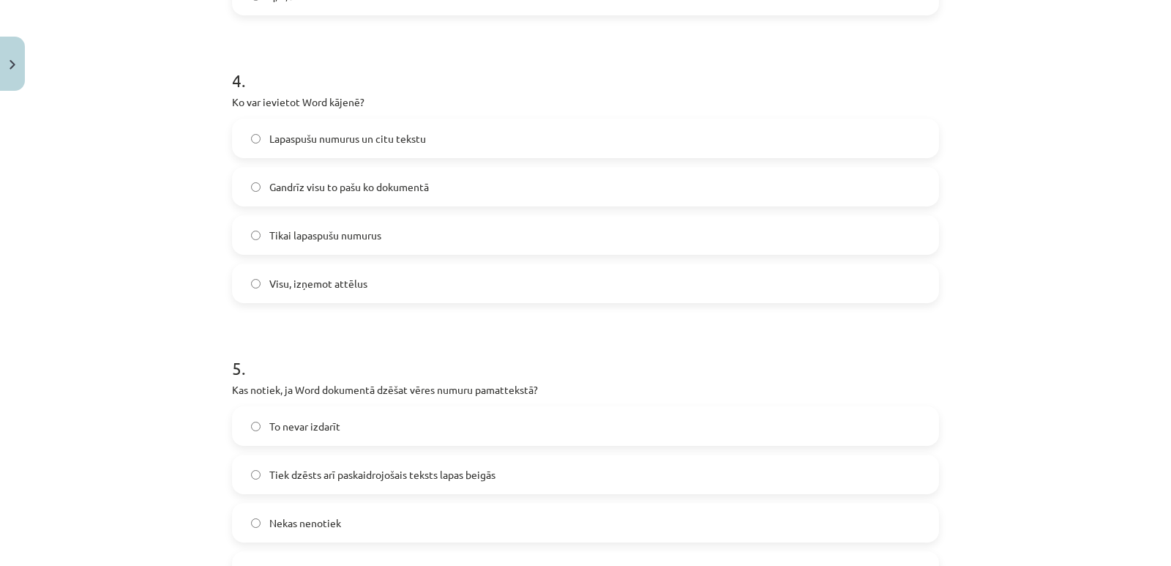
click at [374, 140] on span "Lapaspušu numurus un citu tekstu" at bounding box center [347, 138] width 157 height 15
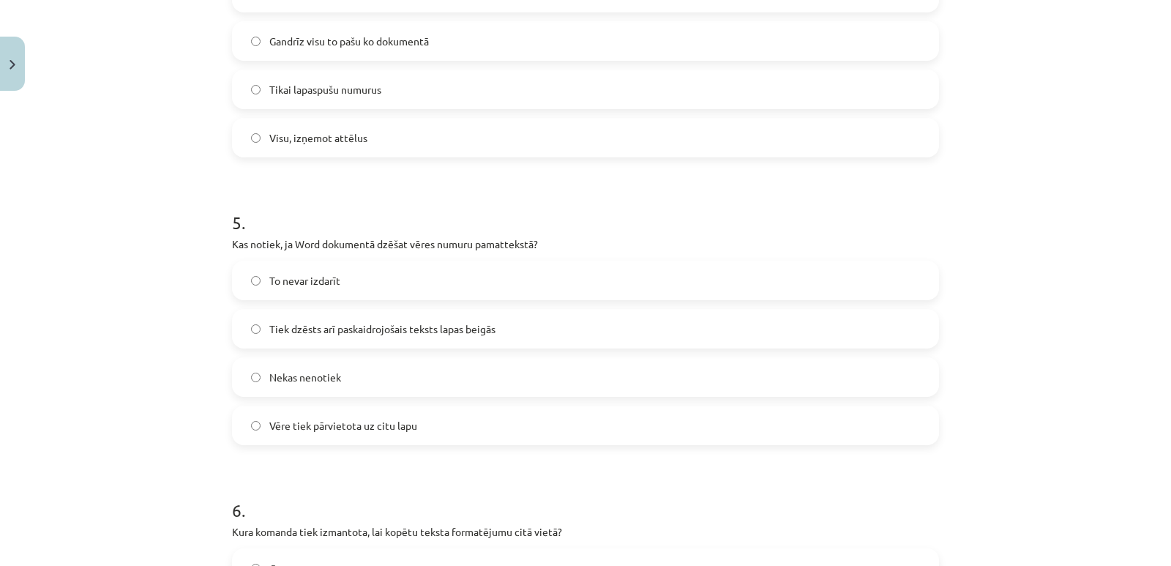
scroll to position [1208, 0]
click at [435, 326] on span "Tiek dzēsts arī paskaidrojošais teksts lapas beigās" at bounding box center [382, 328] width 226 height 15
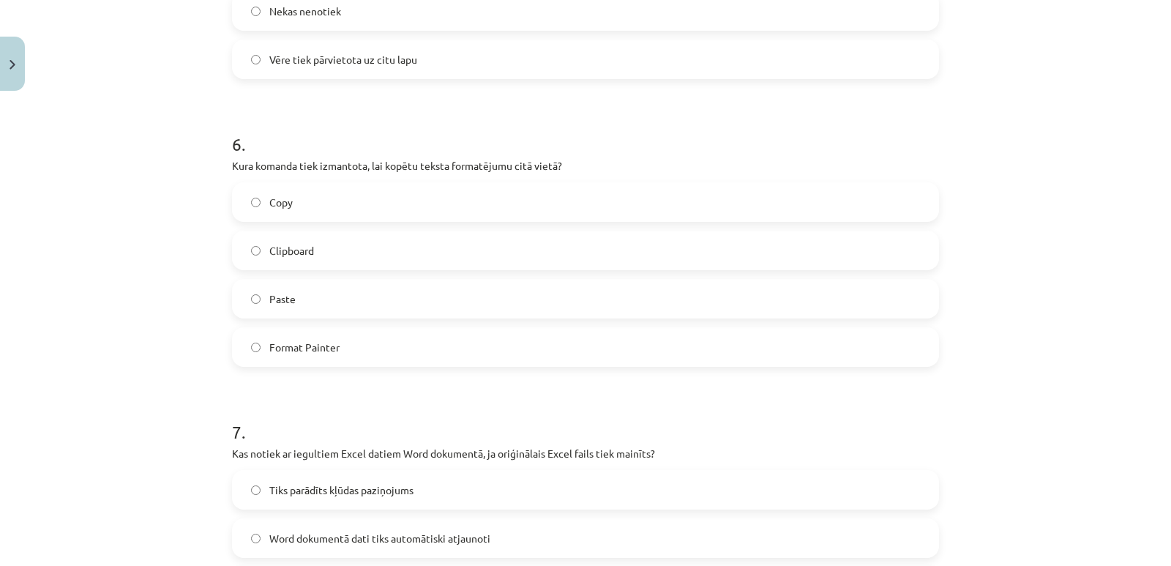
scroll to position [1574, 0]
click at [307, 348] on span "Format Painter" at bounding box center [304, 346] width 70 height 15
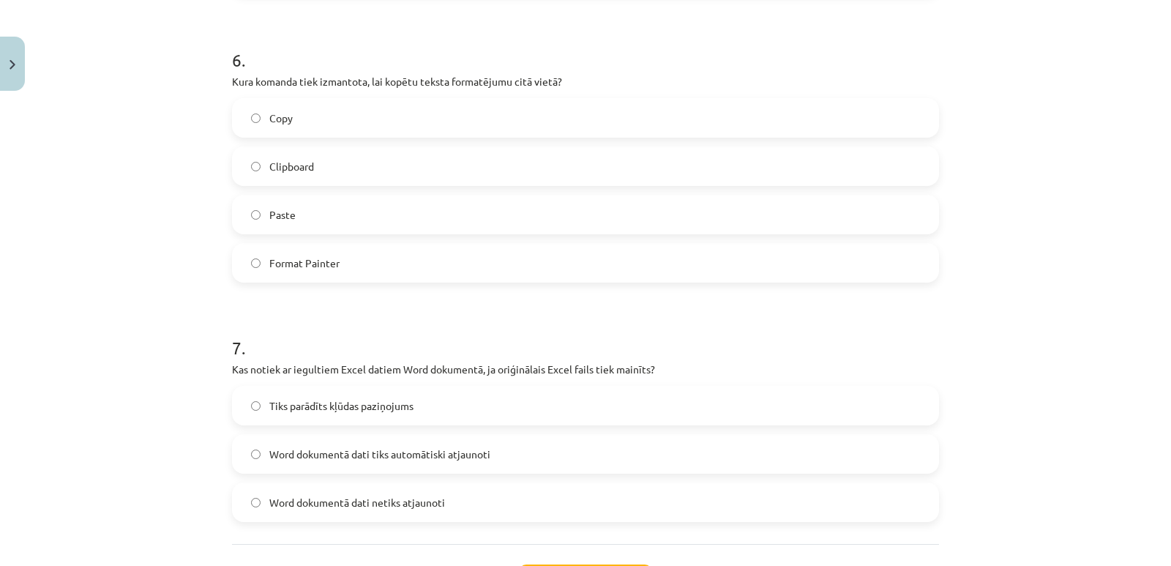
scroll to position [1783, 0]
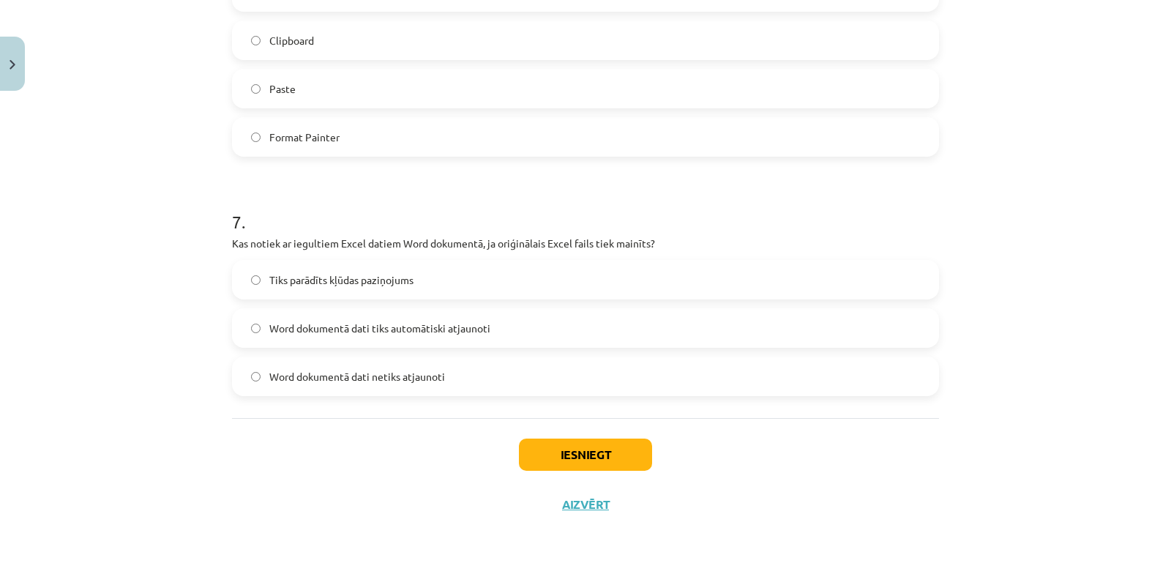
click at [332, 372] on span "Word dokumentā dati netiks atjaunoti" at bounding box center [357, 376] width 176 height 15
click at [565, 451] on button "Iesniegt" at bounding box center [585, 454] width 133 height 32
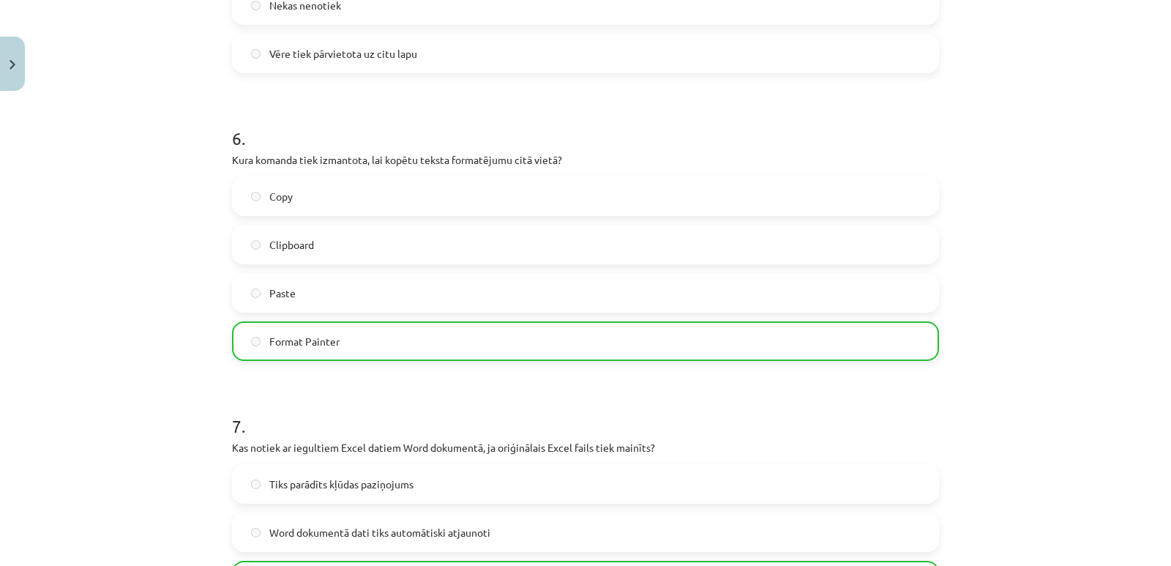
scroll to position [1830, 0]
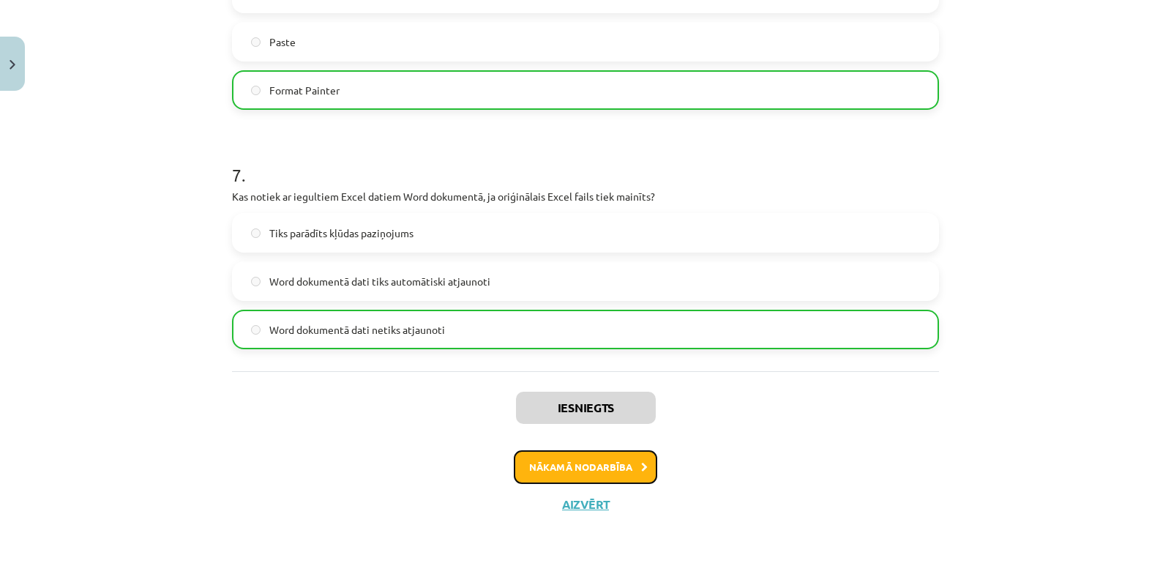
click at [590, 466] on button "Nākamā nodarbība" at bounding box center [585, 467] width 143 height 34
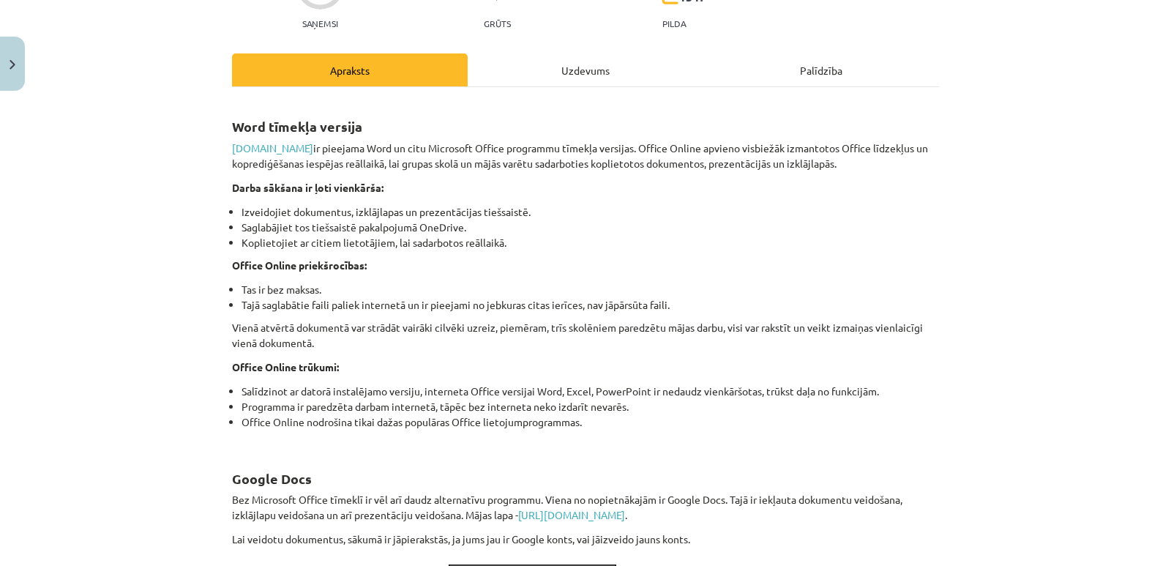
scroll to position [0, 0]
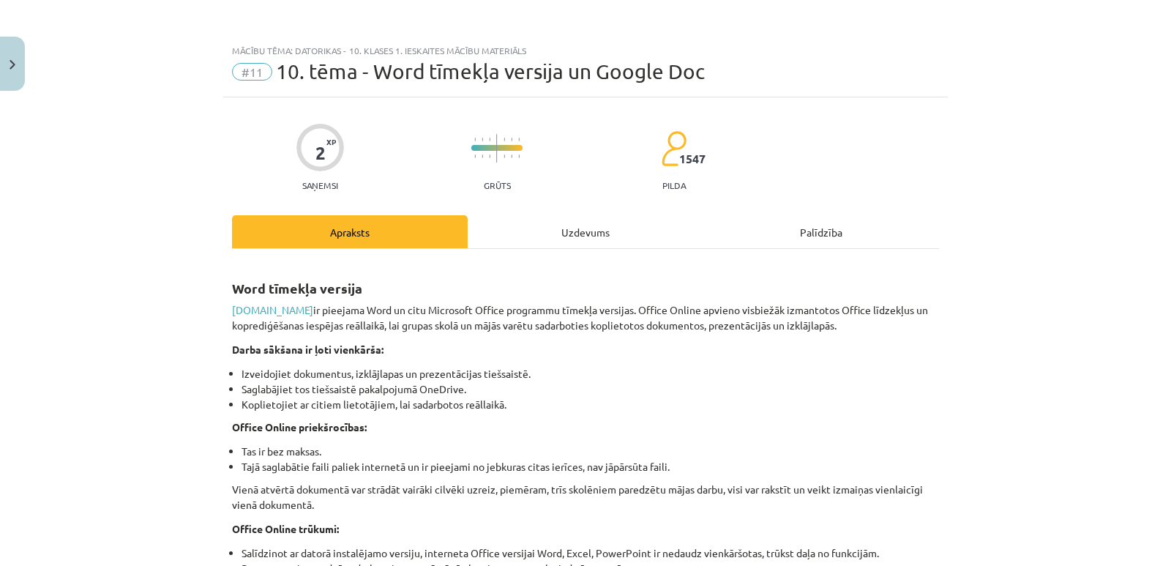
drag, startPoint x: 572, startPoint y: 227, endPoint x: 601, endPoint y: 263, distance: 46.3
click at [572, 227] on div "Uzdevums" at bounding box center [586, 231] width 236 height 33
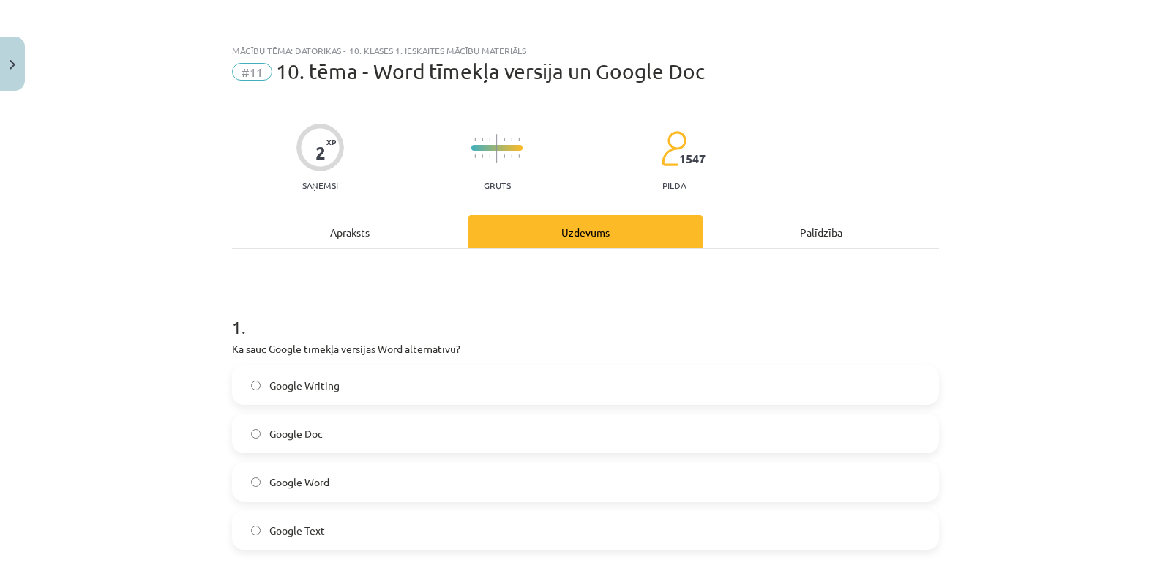
click at [351, 226] on div "Apraksts" at bounding box center [350, 231] width 236 height 33
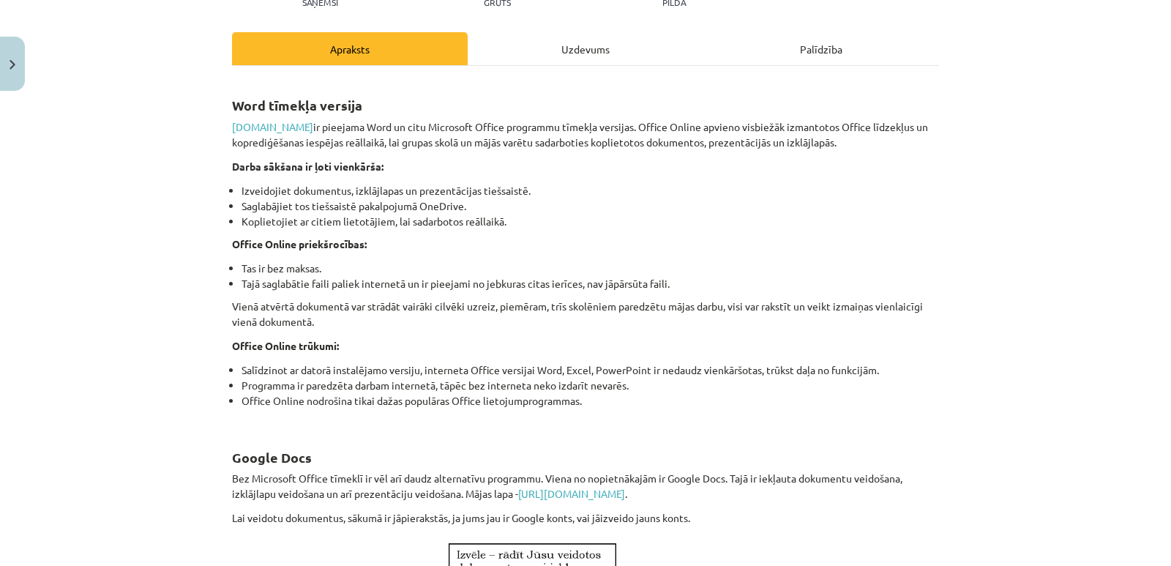
scroll to position [256, 0]
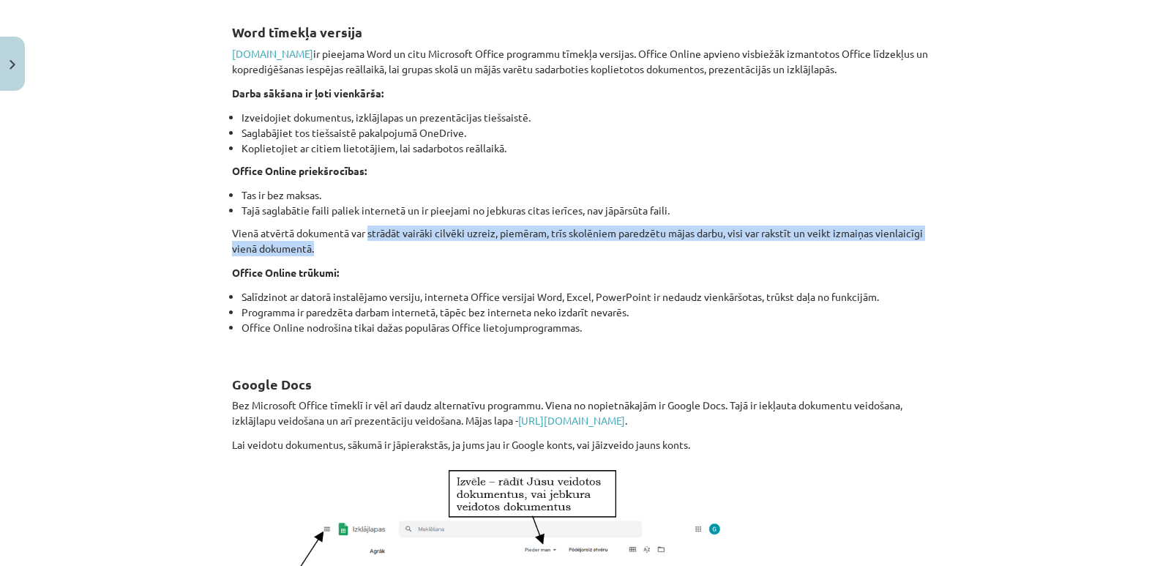
drag, startPoint x: 364, startPoint y: 231, endPoint x: 517, endPoint y: 243, distance: 154.2
click at [517, 243] on p "Vienā atvērtā dokumentā var strādāt vairāki cilvēki uzreiz, piemēram, trīs skol…" at bounding box center [585, 240] width 707 height 31
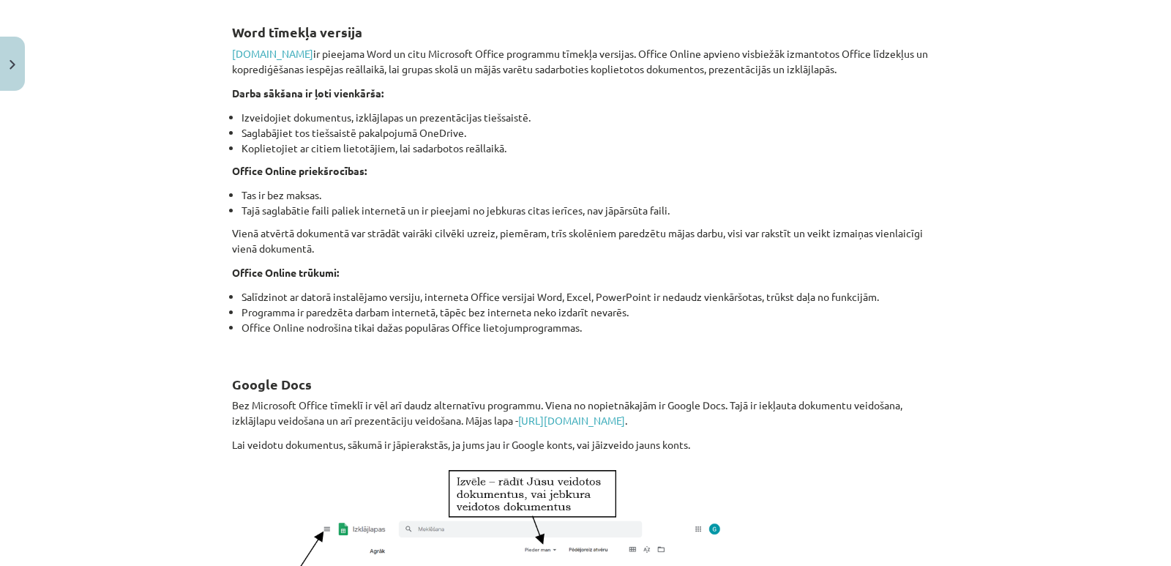
click at [341, 362] on h2 "Google Docs" at bounding box center [585, 376] width 707 height 36
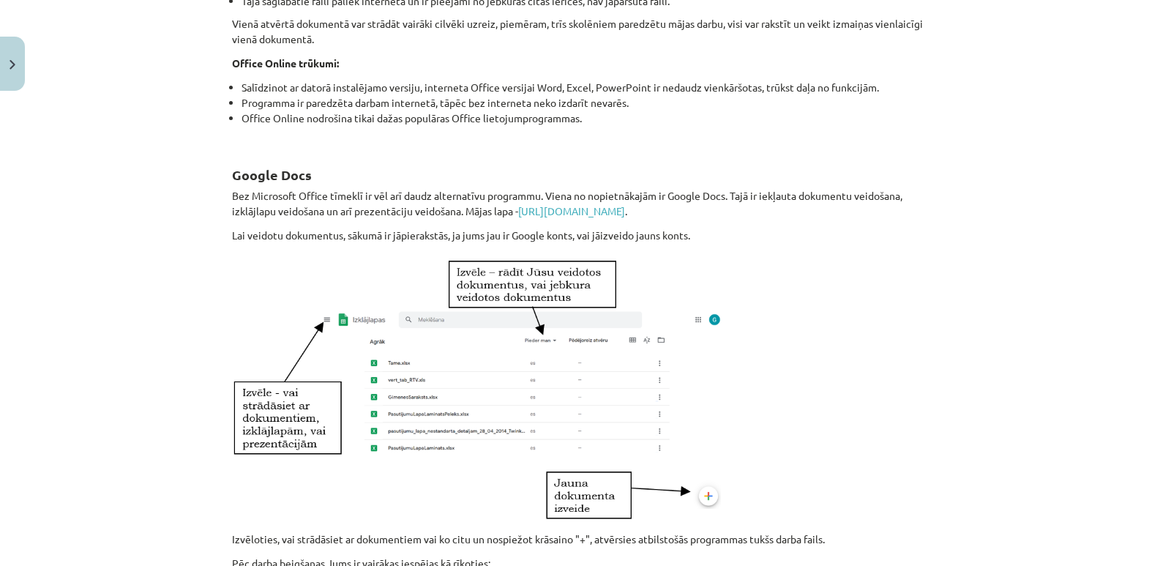
scroll to position [476, 0]
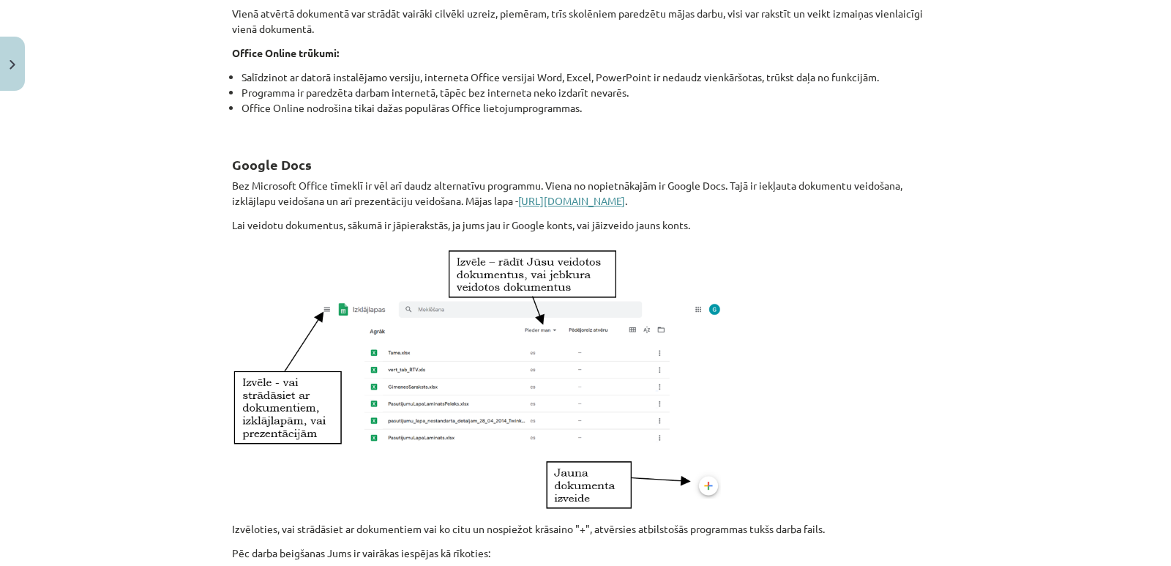
click at [594, 203] on link "[URL][DOMAIN_NAME]" at bounding box center [571, 200] width 107 height 13
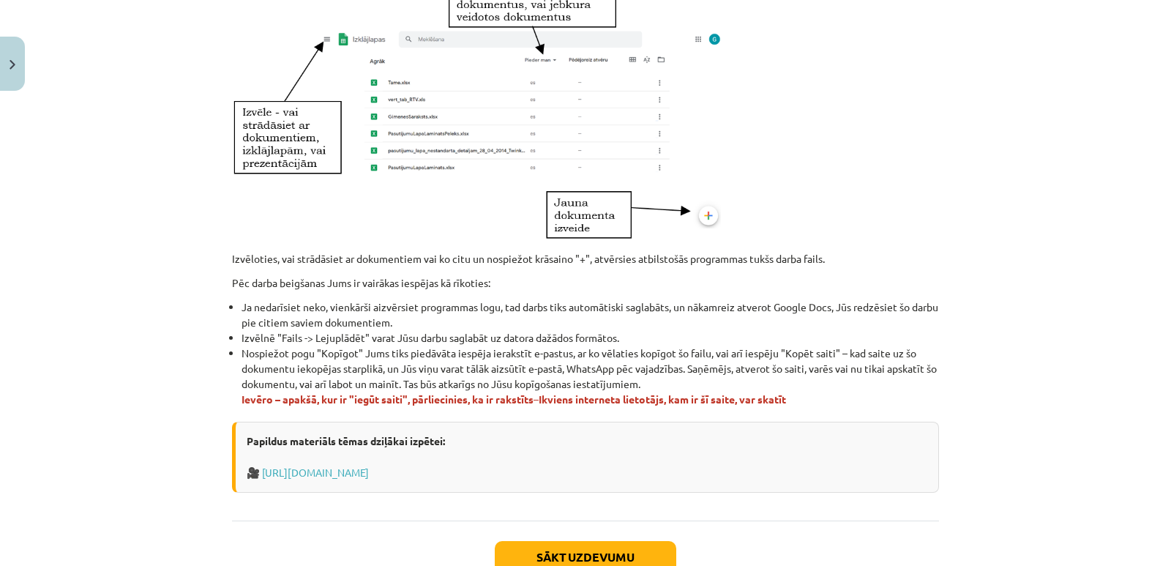
scroll to position [769, 0]
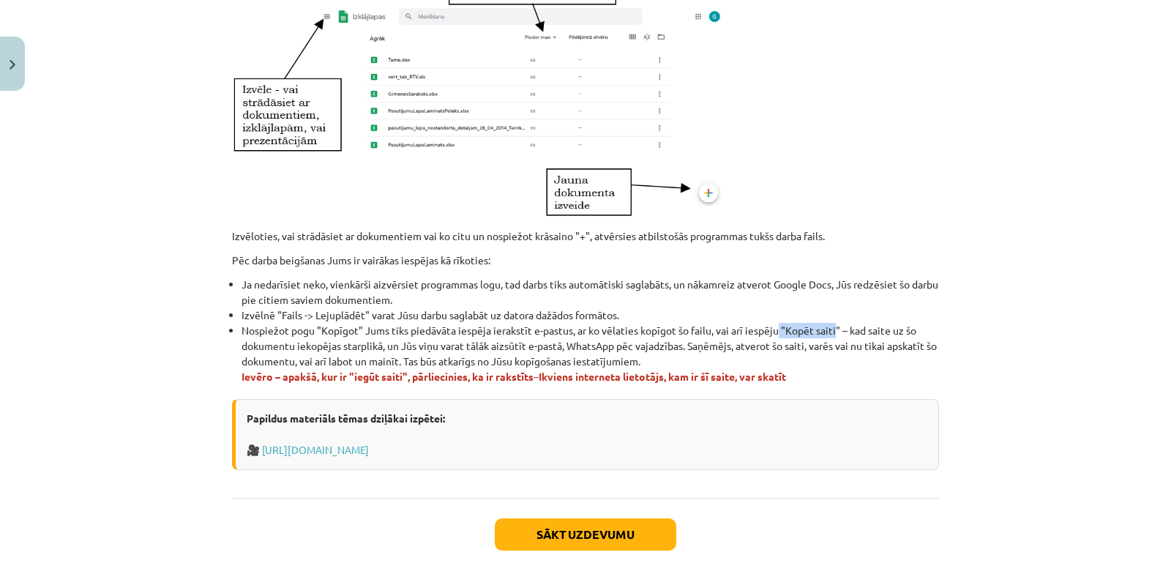
drag, startPoint x: 774, startPoint y: 330, endPoint x: 832, endPoint y: 329, distance: 57.8
click at [832, 329] on li "Nospiežot pogu "Kopīgot" Jums tiks piedāvāta iespēja ierakstīt e-pastus, ar ko …" at bounding box center [591, 353] width 698 height 61
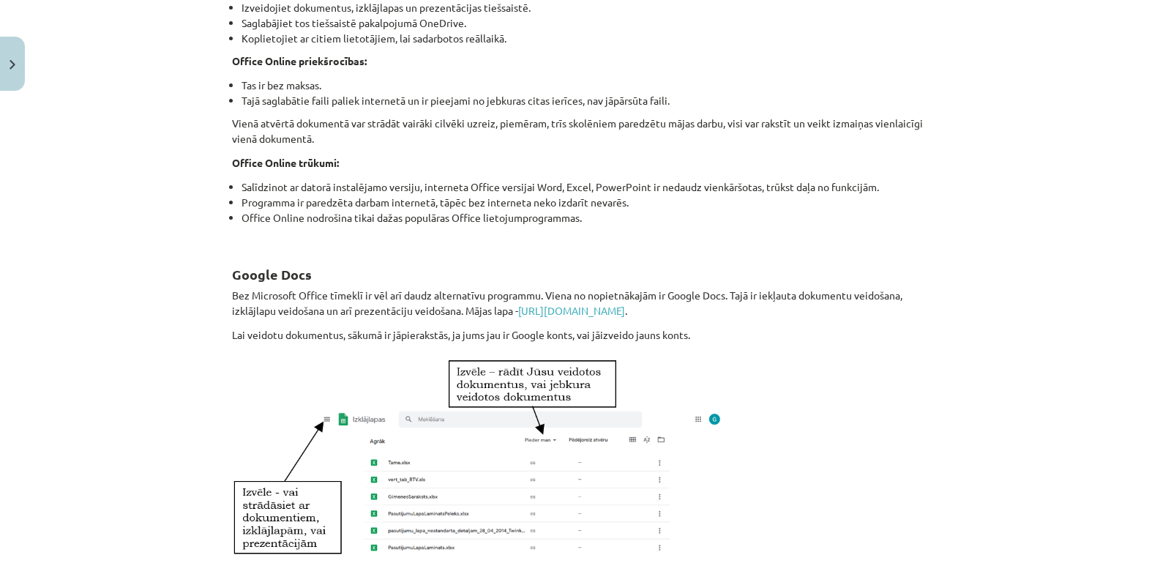
scroll to position [805, 0]
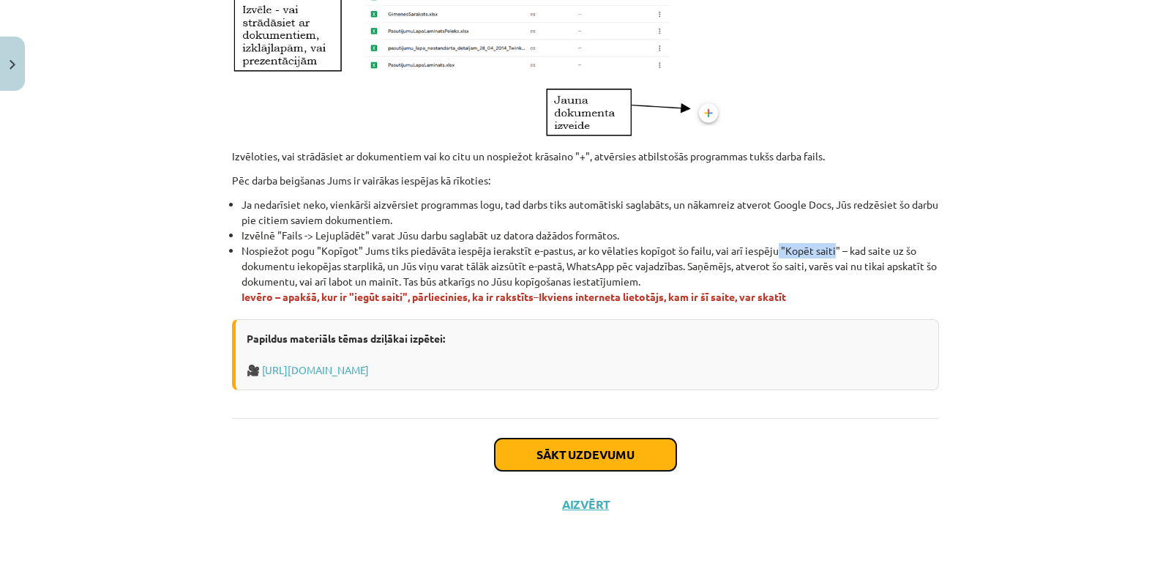
click at [596, 451] on button "Sākt uzdevumu" at bounding box center [586, 454] width 182 height 32
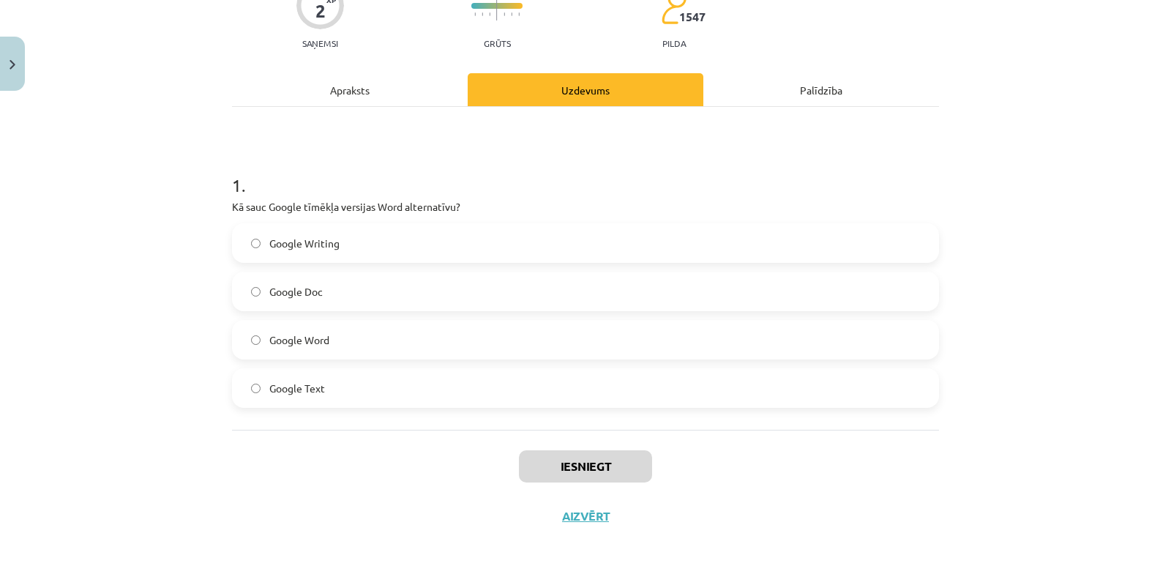
scroll to position [154, 0]
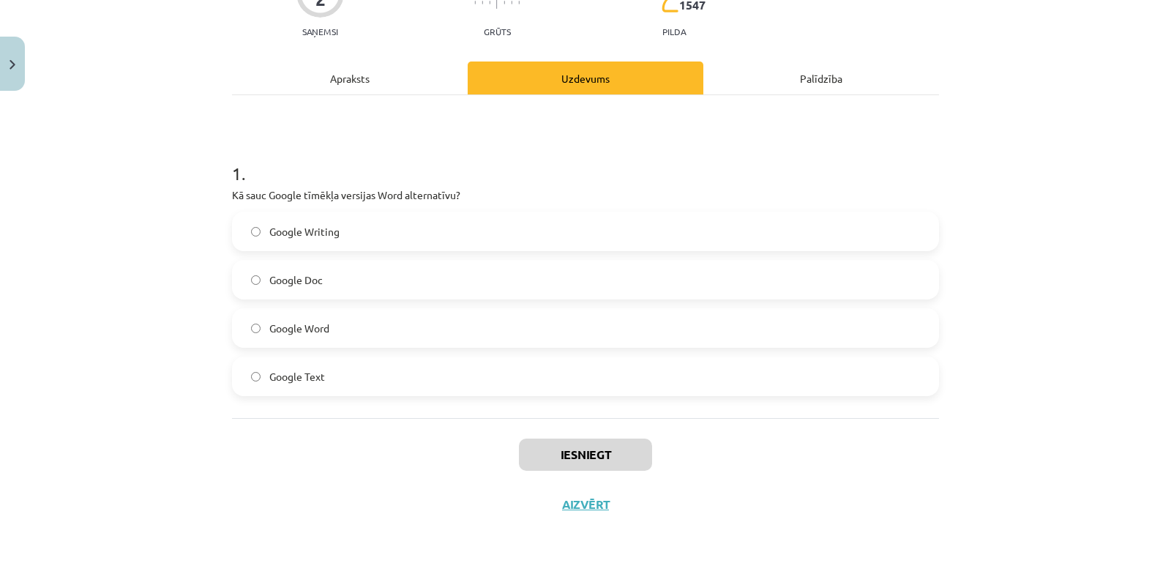
click at [307, 280] on span "Google Doc" at bounding box center [295, 279] width 53 height 15
click at [588, 458] on button "Iesniegt" at bounding box center [585, 454] width 133 height 32
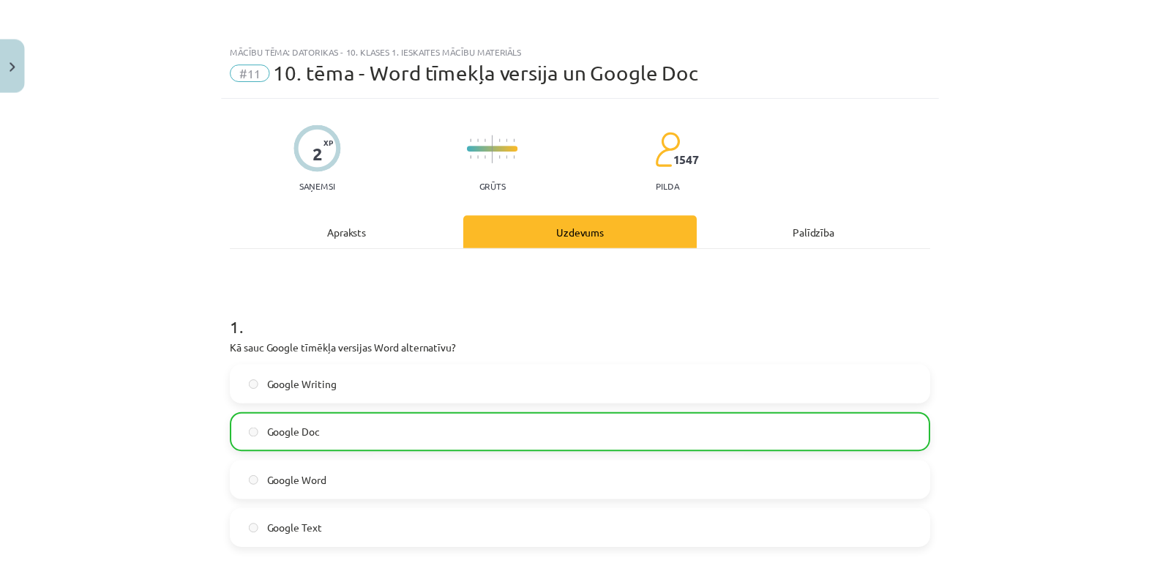
scroll to position [0, 0]
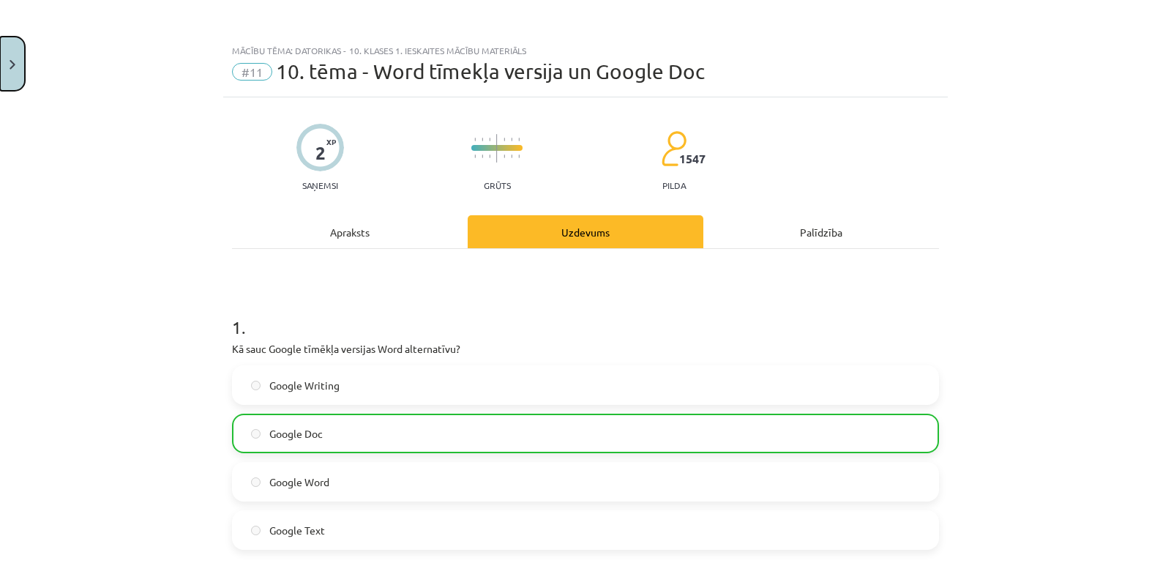
click at [8, 68] on button "Close" at bounding box center [12, 64] width 25 height 54
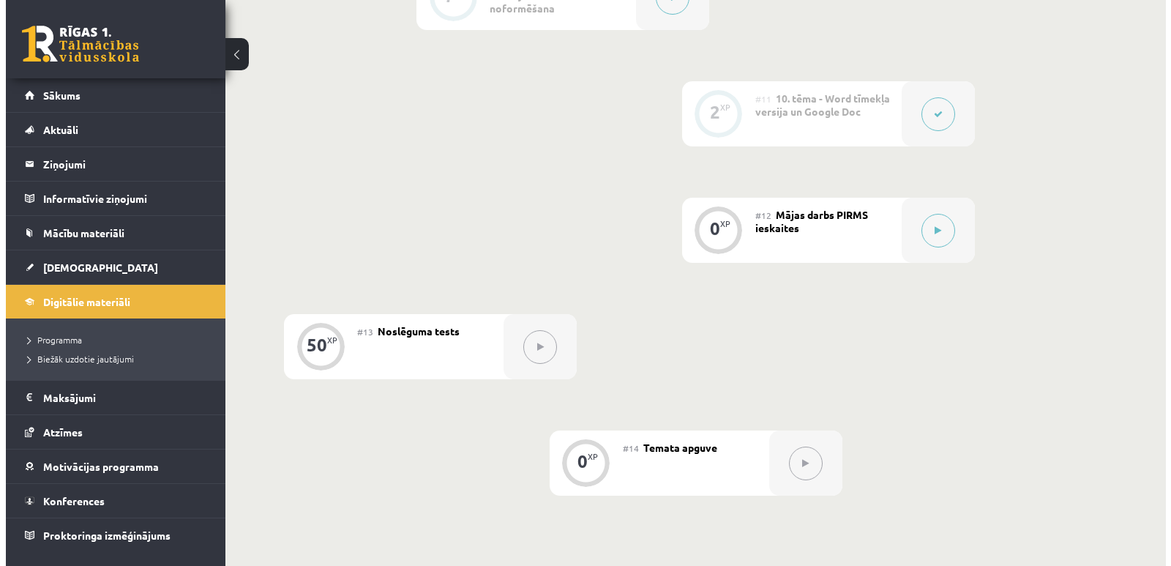
scroll to position [1537, 0]
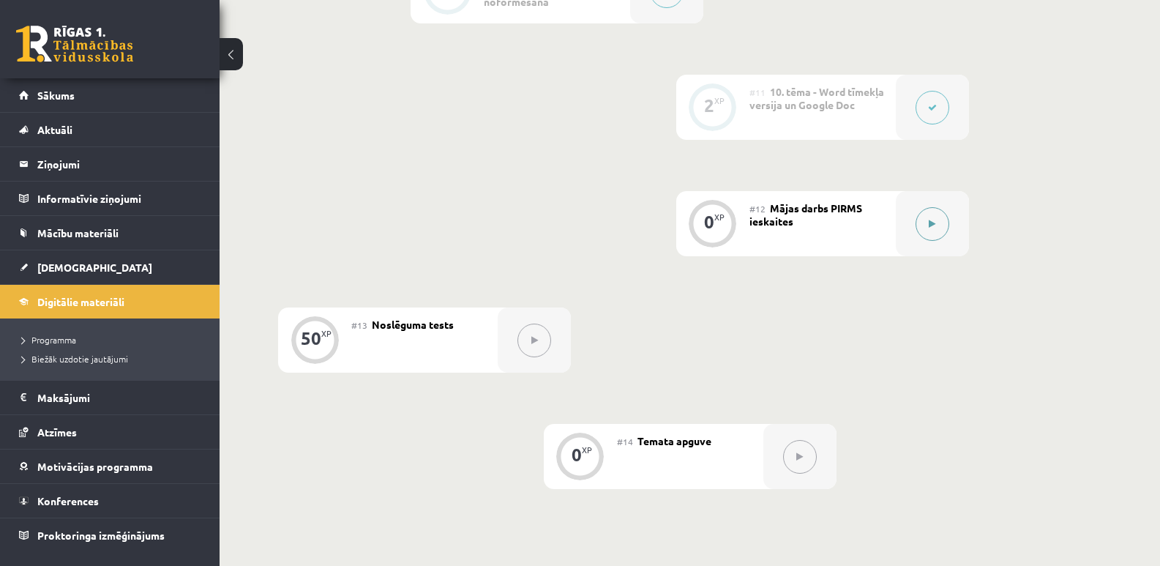
click at [929, 223] on icon at bounding box center [932, 224] width 7 height 9
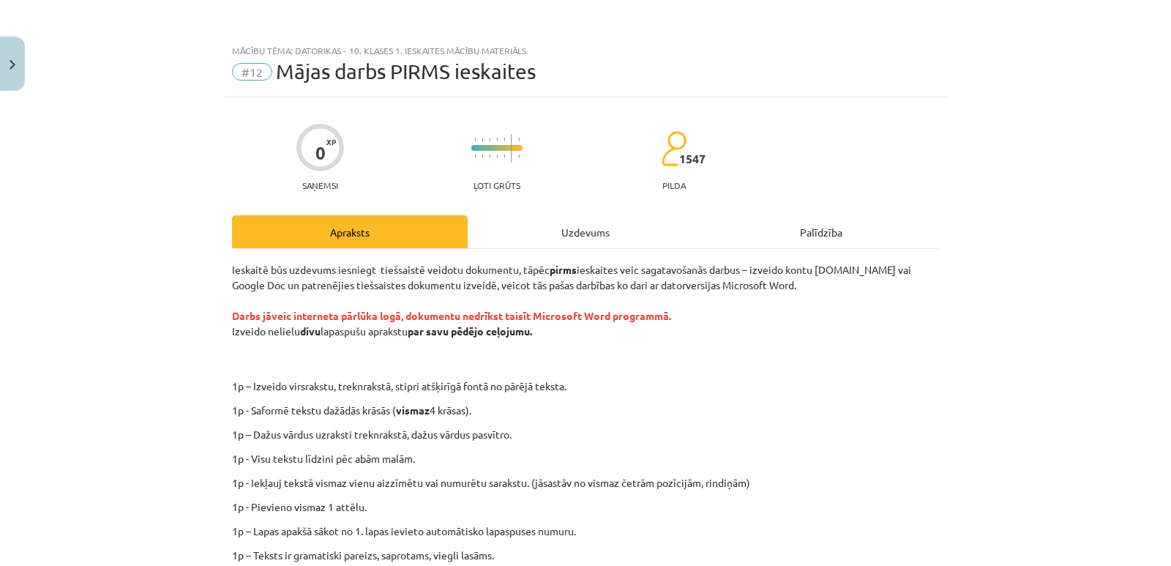
click at [583, 222] on div "Uzdevums" at bounding box center [586, 231] width 236 height 33
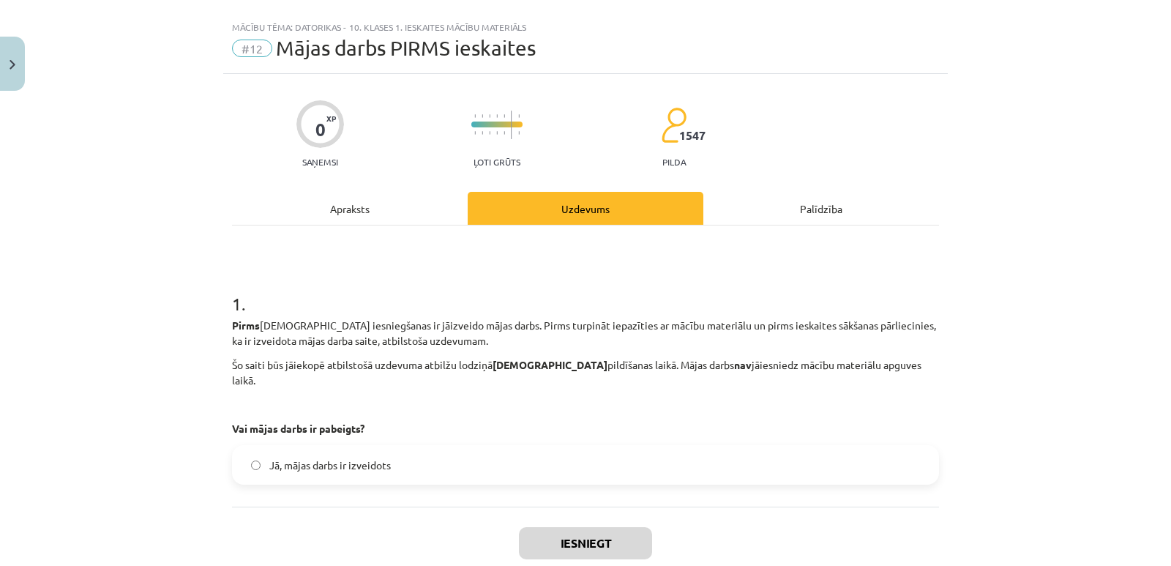
click at [356, 206] on div "Apraksts" at bounding box center [350, 208] width 236 height 33
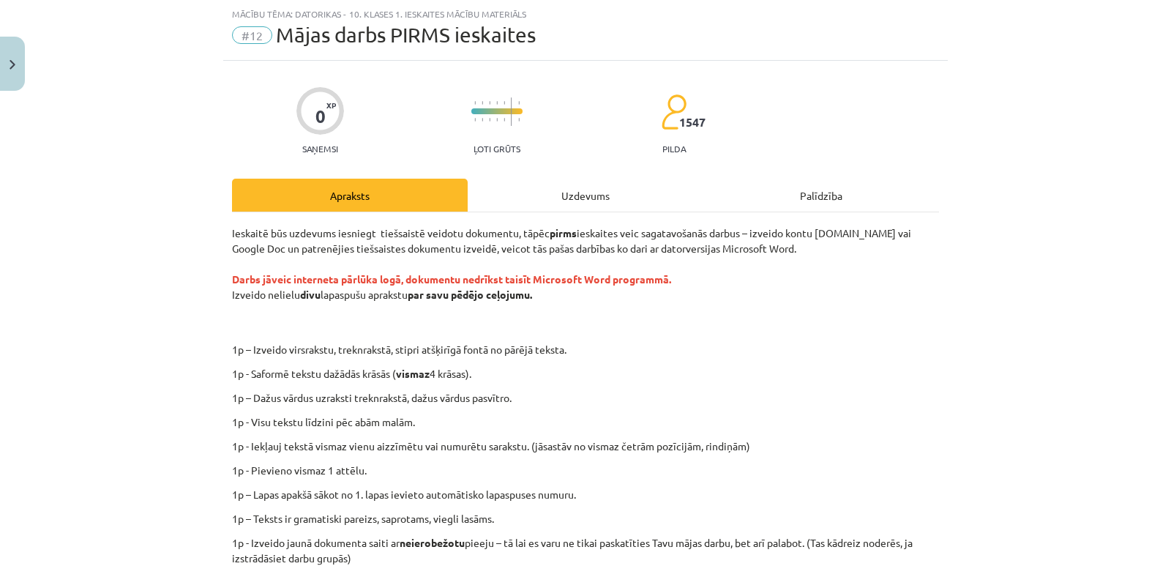
click at [936, 362] on div "0 XP Saņemsi Ļoti grūts 1547 pilda Apraksts Uzdevums Palīdzība Ieskaitē būs uzd…" at bounding box center [585, 419] width 725 height 717
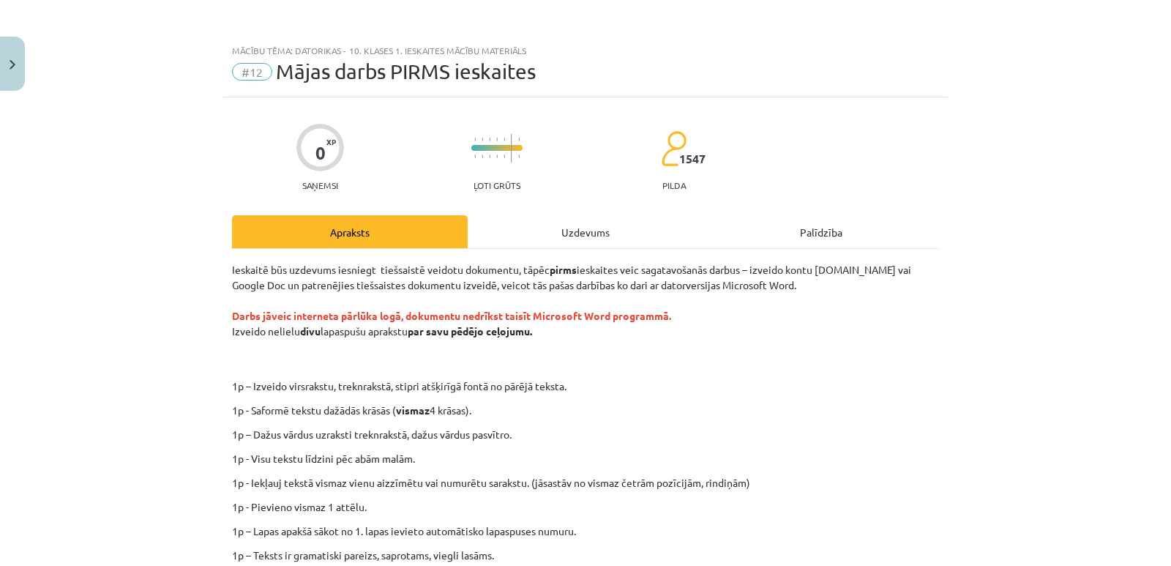
scroll to position [73, 0]
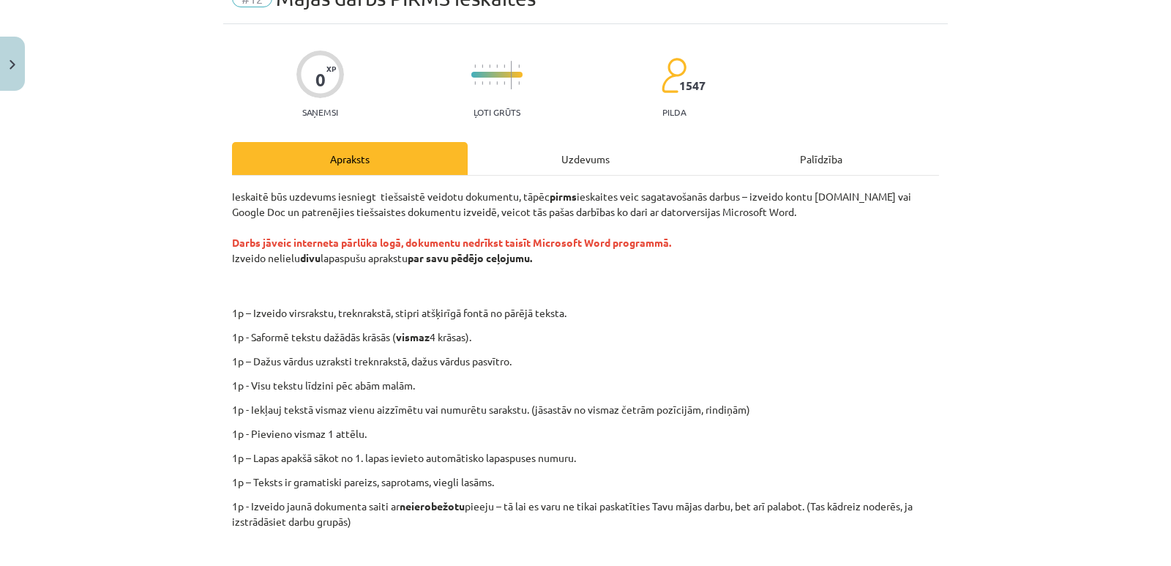
drag, startPoint x: 294, startPoint y: 258, endPoint x: 542, endPoint y: 261, distance: 248.1
click at [542, 261] on p "Ieskaitē būs uzdevums iesniegt tiešsaistē veidotu dokumentu, tāpēc pirms ieskai…" at bounding box center [585, 243] width 707 height 108
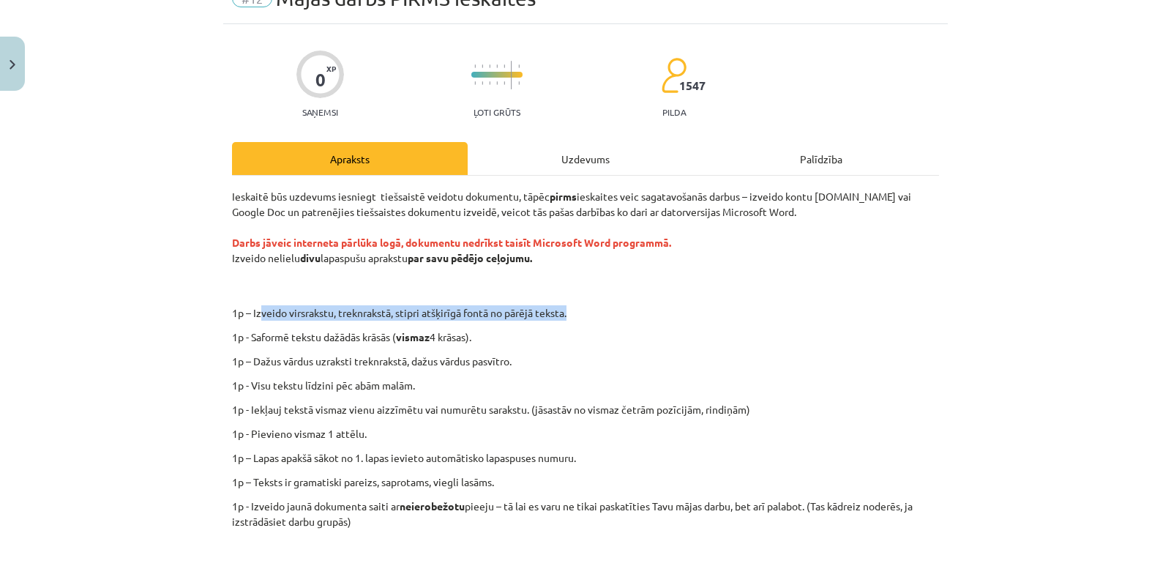
drag, startPoint x: 254, startPoint y: 314, endPoint x: 583, endPoint y: 319, distance: 328.7
click at [583, 319] on p "1p – Izveido virsrakstu, treknrakstā, stipri atšķirīgā fontā no pārējā teksta." at bounding box center [634, 312] width 638 height 15
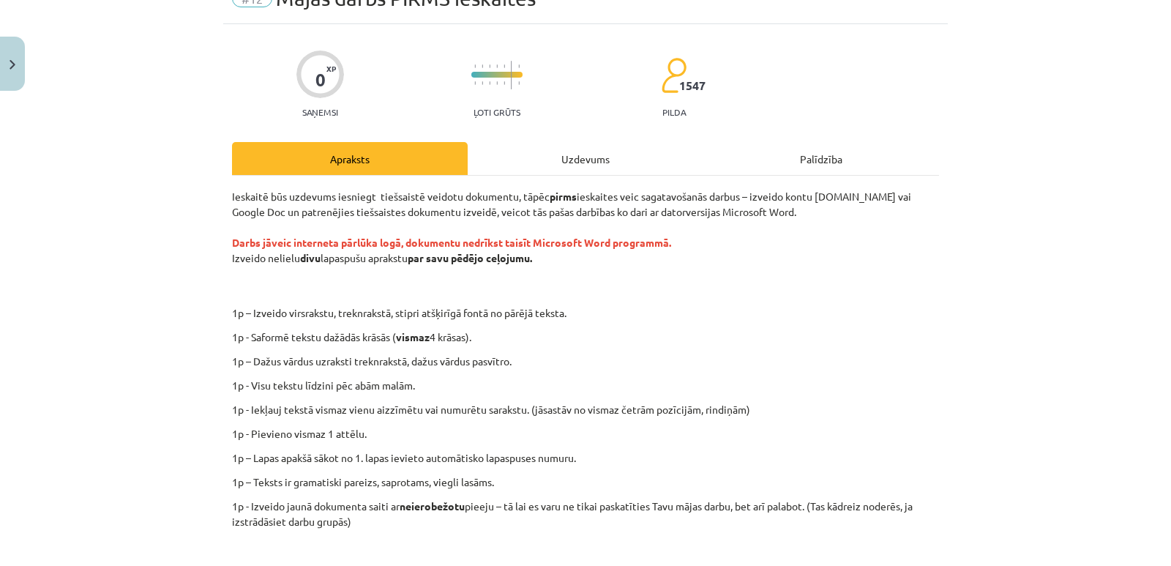
click at [705, 331] on p "1p - Saformē tekstu dažādās krāsās ( vismaz 4 krāsas)." at bounding box center [585, 336] width 707 height 15
drag, startPoint x: 479, startPoint y: 337, endPoint x: 244, endPoint y: 333, distance: 234.3
click at [244, 333] on p "1p - Saformē tekstu dažādās krāsās ( vismaz 4 krāsas)." at bounding box center [585, 336] width 707 height 15
click at [484, 341] on p "1p - Saformē tekstu dažādās krāsās ( vismaz 4 krāsas)." at bounding box center [585, 336] width 707 height 15
drag, startPoint x: 474, startPoint y: 361, endPoint x: 504, endPoint y: 360, distance: 30.0
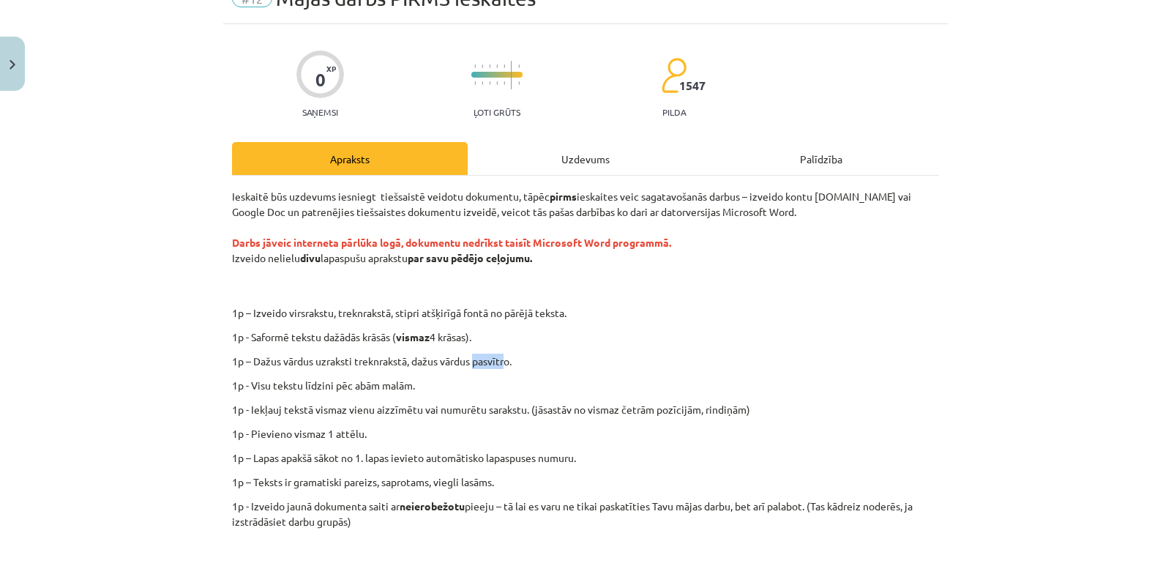
click at [504, 359] on p "1p – Dažus vārdus uzraksti treknrakstā, dažus vārdus pasvītro." at bounding box center [585, 361] width 707 height 15
click at [565, 408] on p "1p - Iekļauj tekstā vismaz vienu aizzīmētu vai numurētu sarakstu. (jāsastāv no …" at bounding box center [585, 409] width 707 height 15
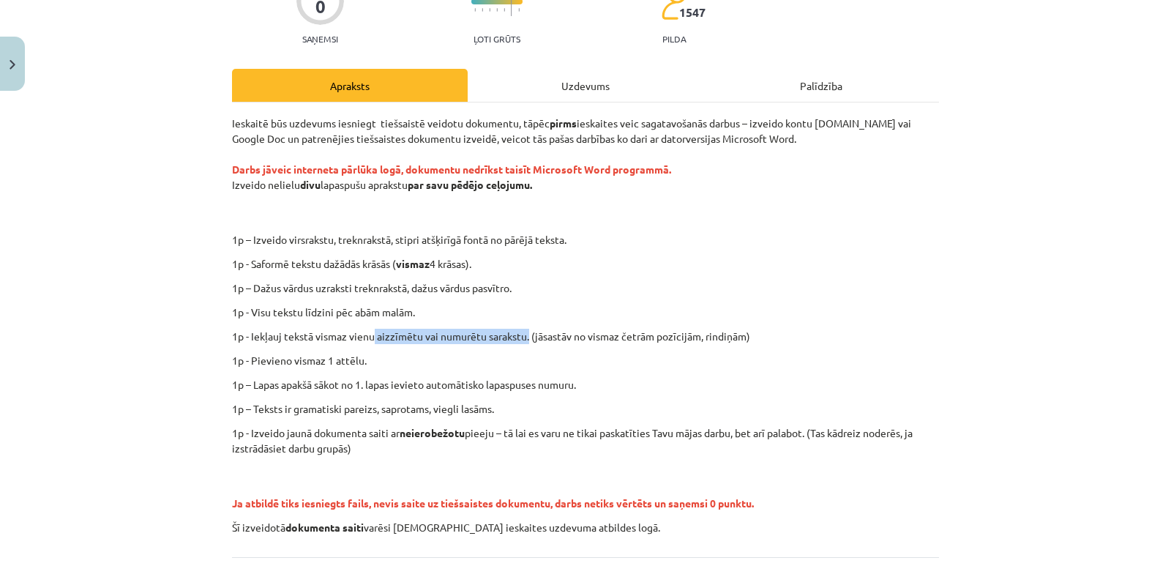
drag, startPoint x: 524, startPoint y: 339, endPoint x: 367, endPoint y: 340, distance: 157.4
click at [367, 340] on p "1p - Iekļauj tekstā vismaz vienu aizzīmētu vai numurētu sarakstu. (jāsastāv no …" at bounding box center [585, 336] width 707 height 15
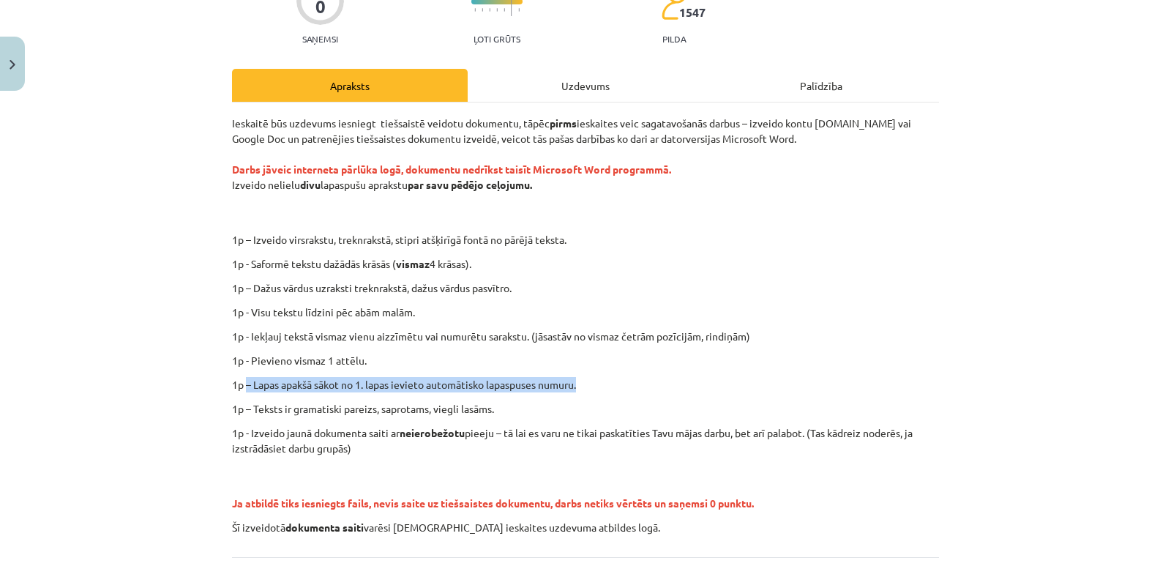
drag, startPoint x: 591, startPoint y: 386, endPoint x: 242, endPoint y: 378, distance: 349.2
click at [242, 378] on p "1p – Lapas apakšā sākot no 1. lapas ievieto automātisko lapaspuses numuru." at bounding box center [585, 384] width 707 height 15
click at [347, 418] on div "Ieskaitē būs uzdevums iesniegt tiešsaistē veidotu dokumentu, tāpēc pirms ieskai…" at bounding box center [585, 325] width 707 height 419
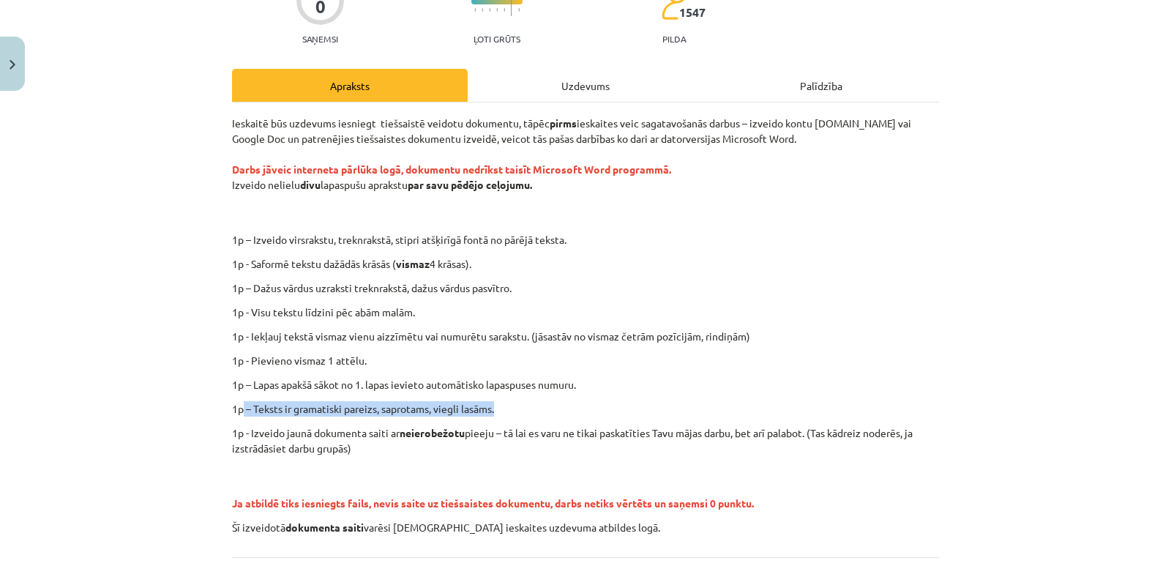
drag, startPoint x: 504, startPoint y: 414, endPoint x: 239, endPoint y: 413, distance: 265.0
click at [239, 413] on p "1p – Teksts ir gramatiski pareizs, saprotams, viegli lasāms." at bounding box center [585, 408] width 707 height 15
click at [398, 452] on p "1p - Izveido jaunā dokumenta saiti ar neierobežotu pieeju – tā lai es varu ne t…" at bounding box center [585, 440] width 707 height 31
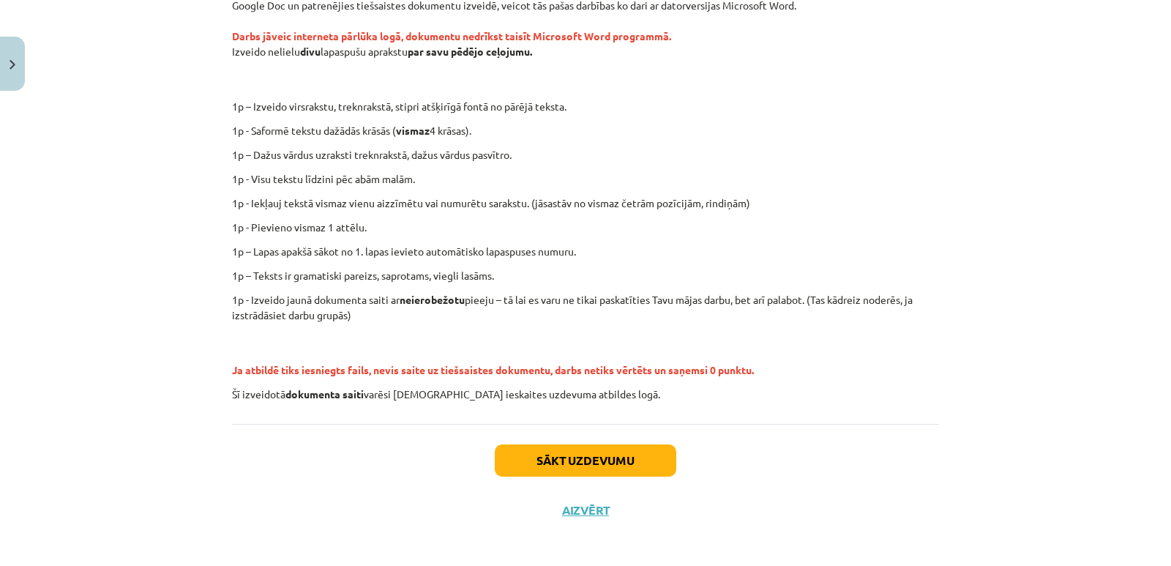
scroll to position [285, 0]
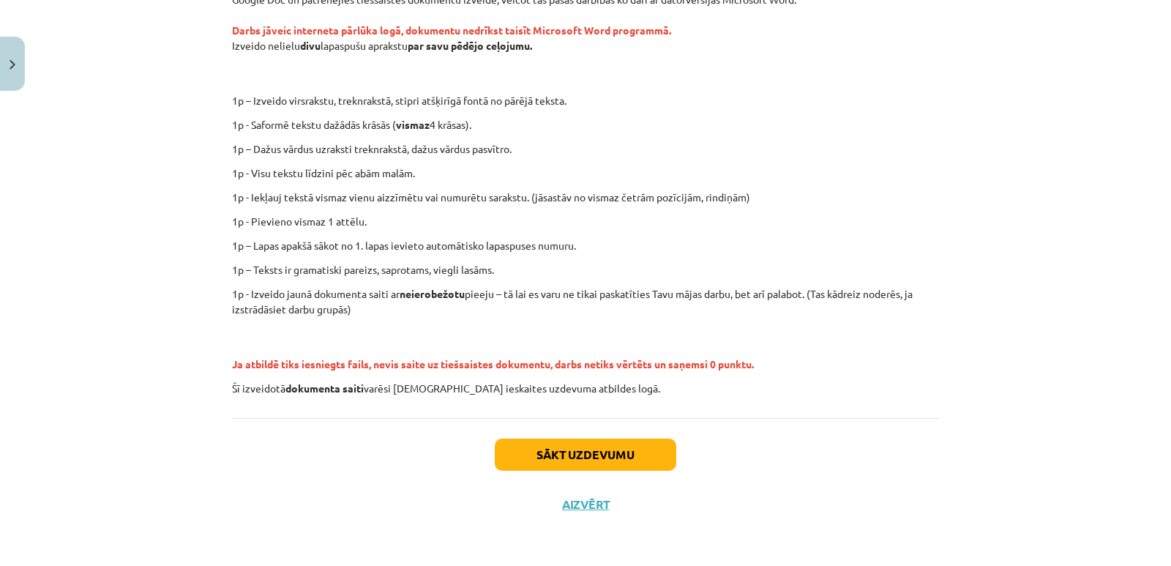
click at [352, 315] on p "1p - Izveido jaunā dokumenta saiti ar neierobežotu pieeju – tā lai es varu ne t…" at bounding box center [585, 301] width 707 height 31
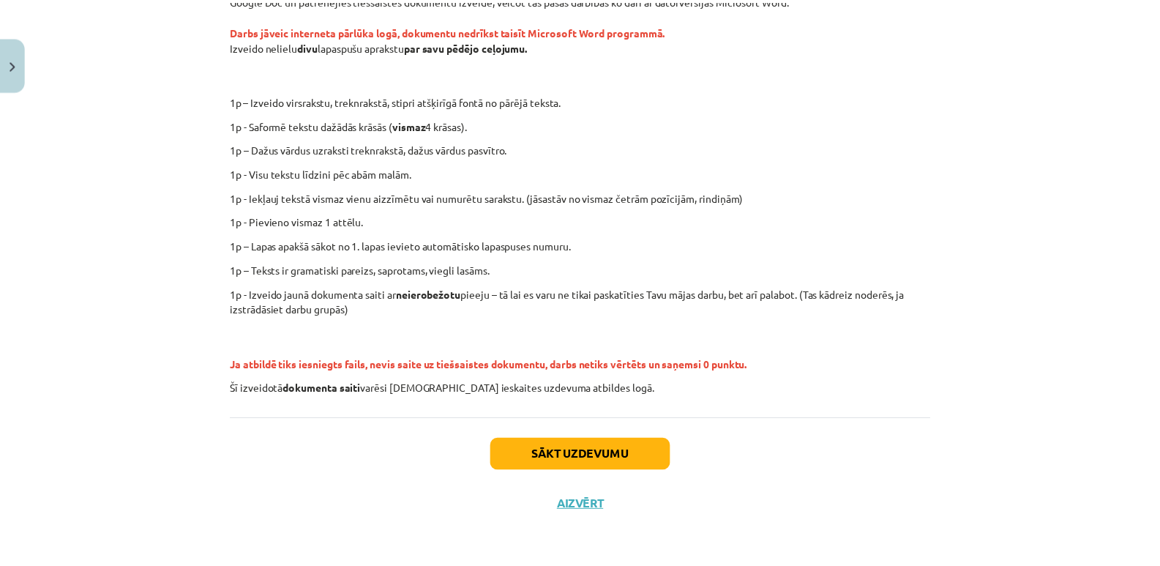
scroll to position [0, 0]
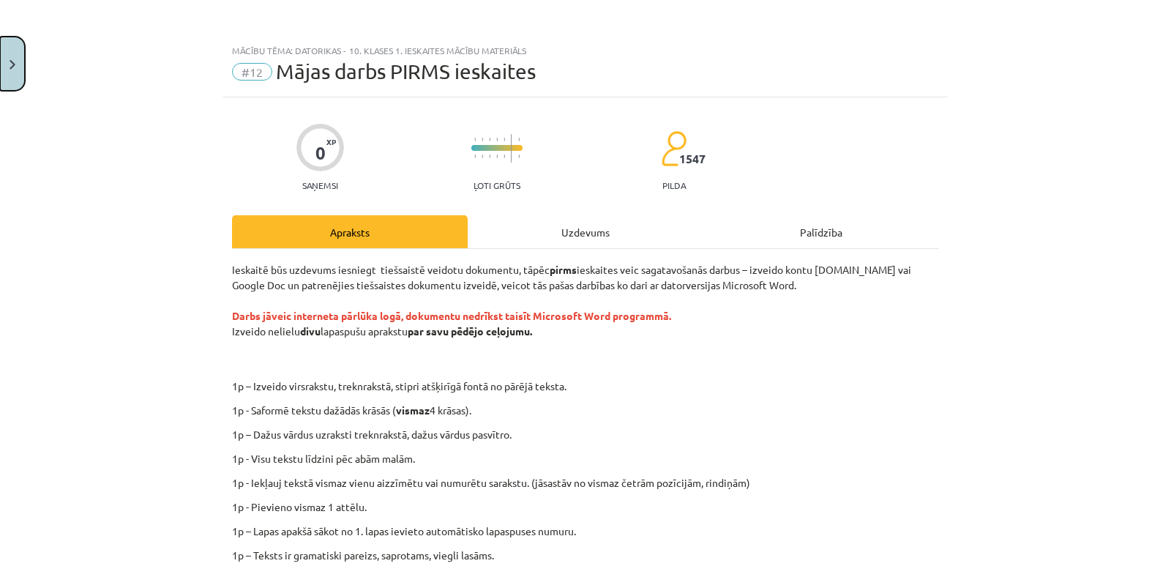
click at [10, 60] on img "Close" at bounding box center [13, 65] width 6 height 10
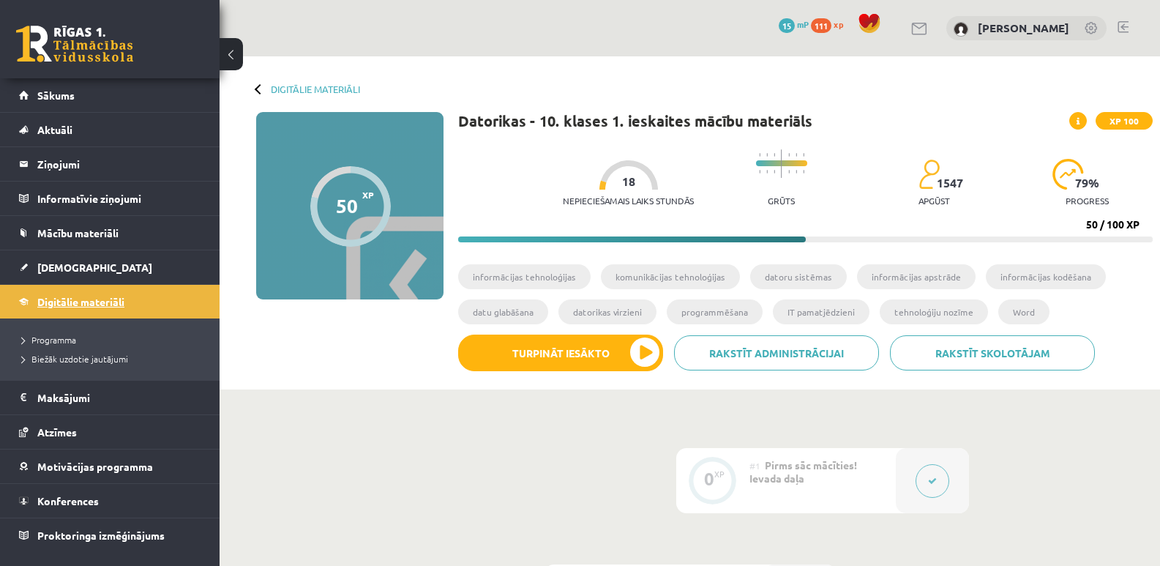
click at [91, 296] on span "Digitālie materiāli" at bounding box center [80, 301] width 87 height 13
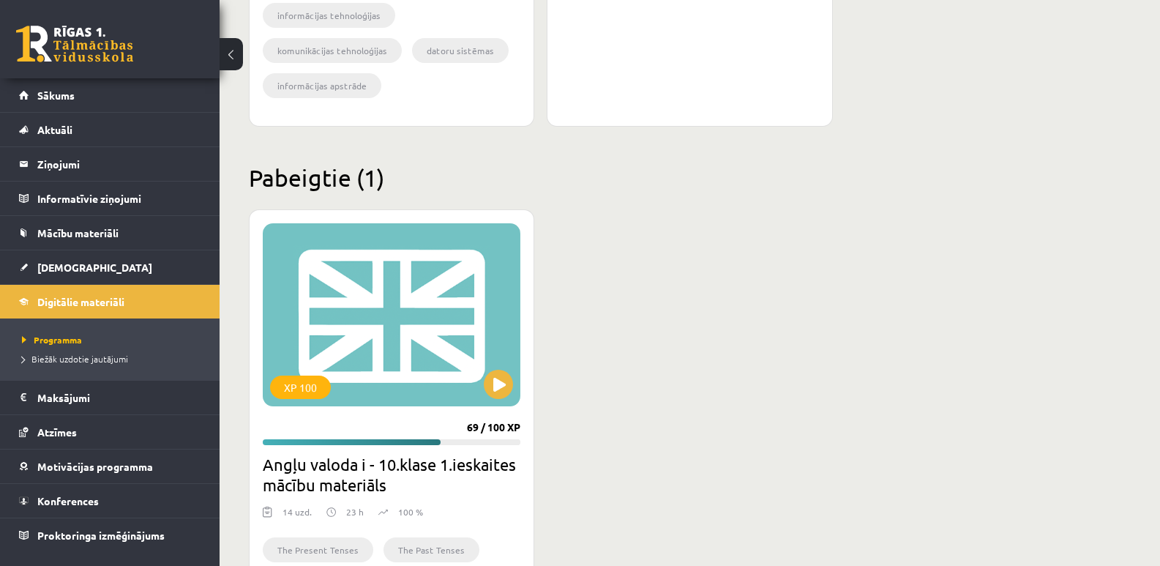
scroll to position [688, 0]
